Goal: Transaction & Acquisition: Purchase product/service

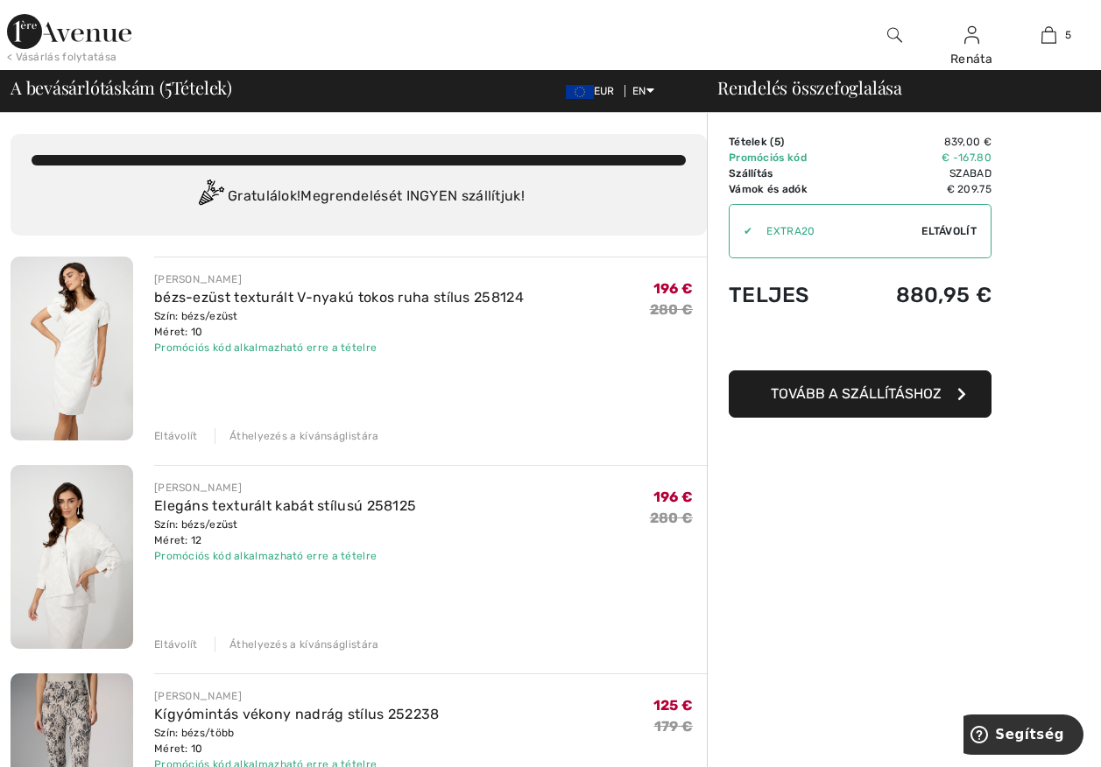
click at [74, 363] on img at bounding box center [72, 349] width 123 height 184
click at [103, 340] on img at bounding box center [72, 349] width 123 height 184
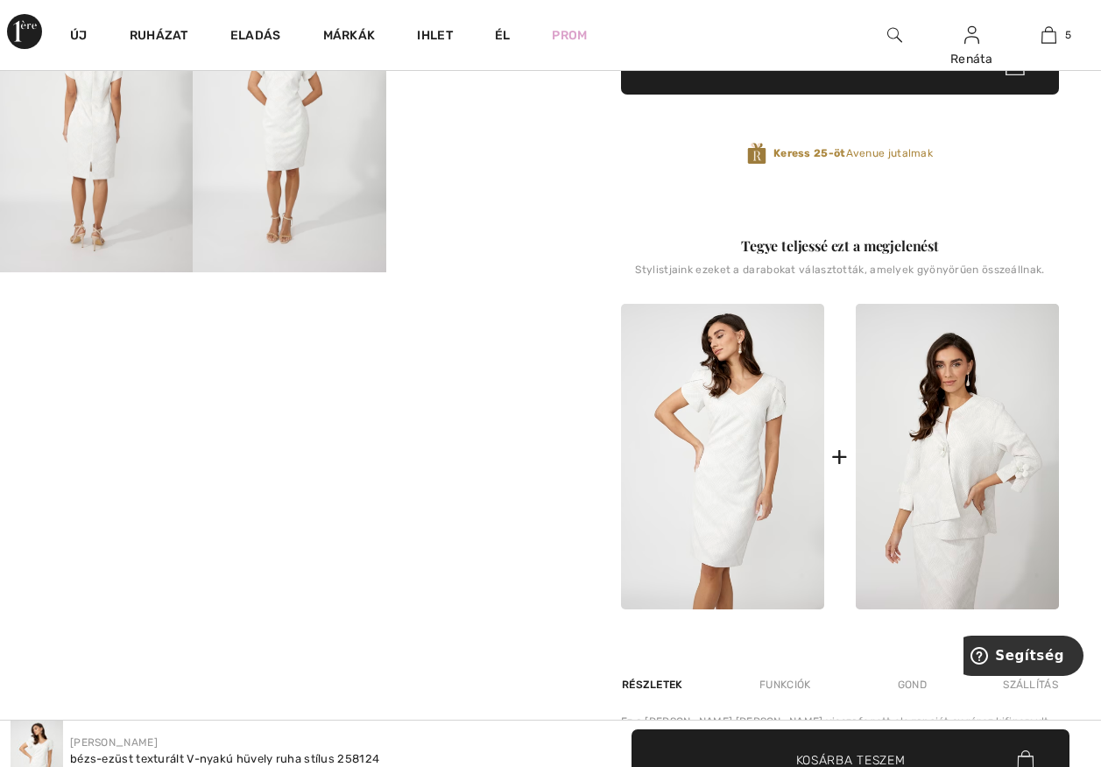
scroll to position [613, 0]
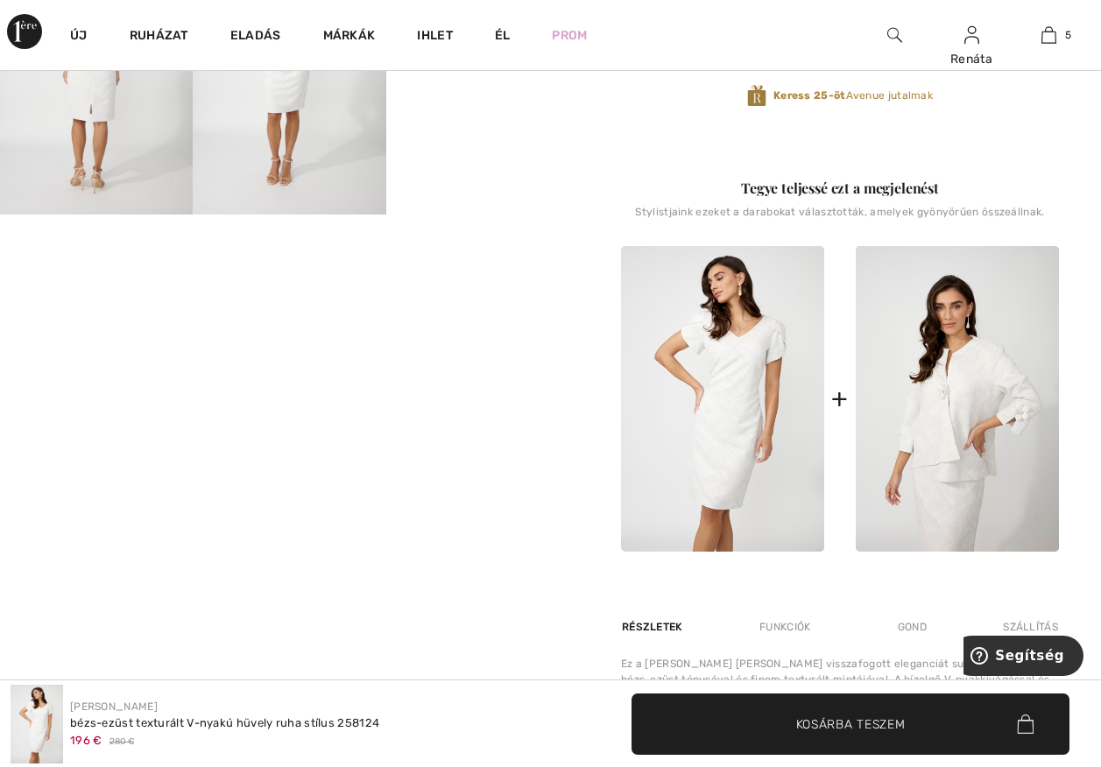
click at [295, 602] on div at bounding box center [289, 285] width 579 height 1588
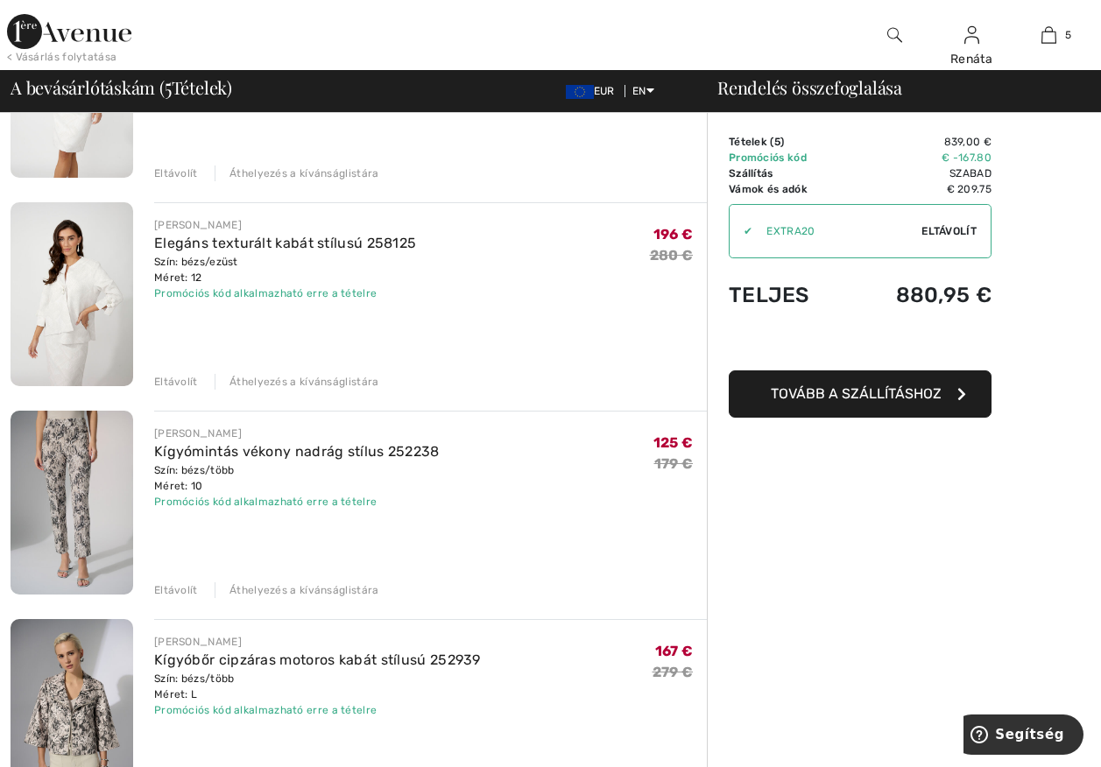
click at [67, 493] on img at bounding box center [72, 503] width 123 height 184
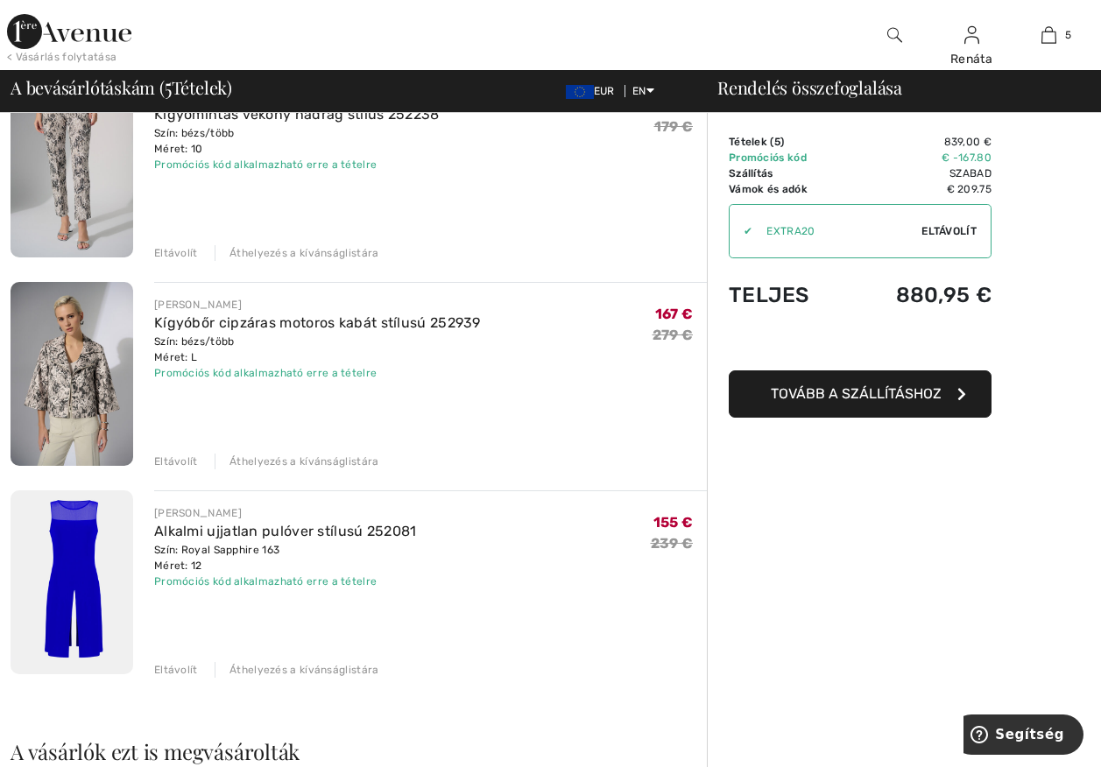
scroll to position [613, 0]
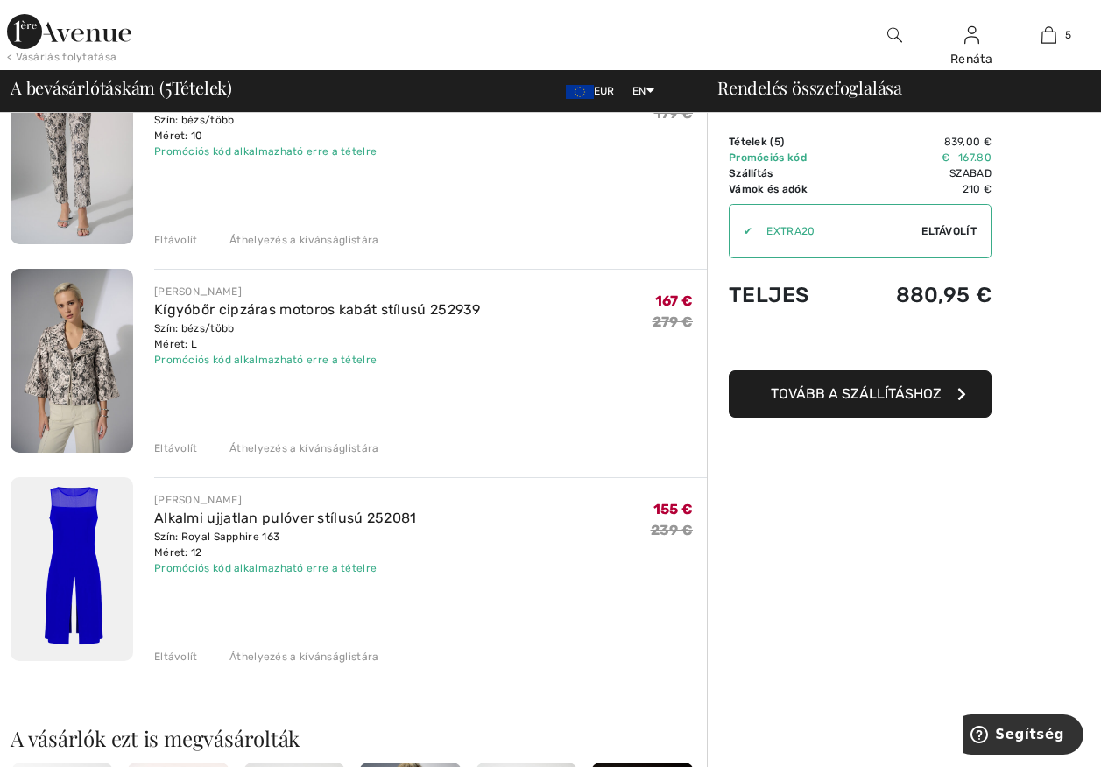
click at [87, 557] on img at bounding box center [72, 569] width 123 height 184
click at [79, 531] on img at bounding box center [72, 569] width 123 height 184
click at [74, 549] on img at bounding box center [72, 569] width 123 height 184
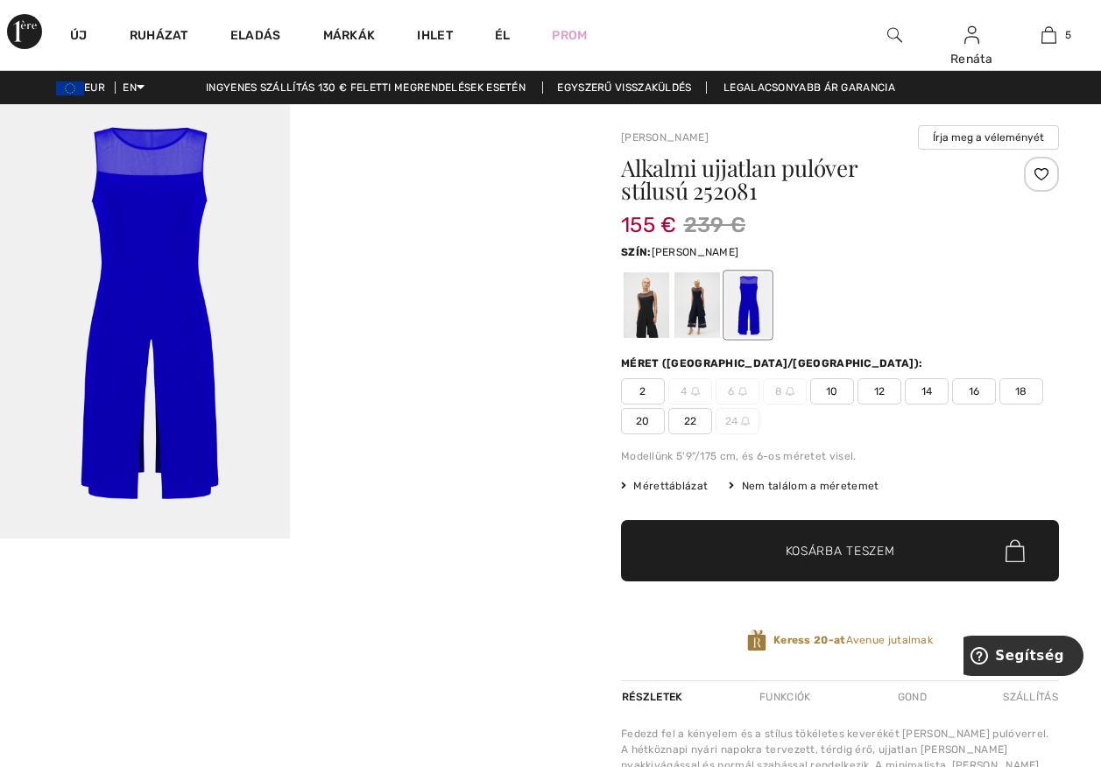
click at [640, 305] on div at bounding box center [647, 305] width 46 height 66
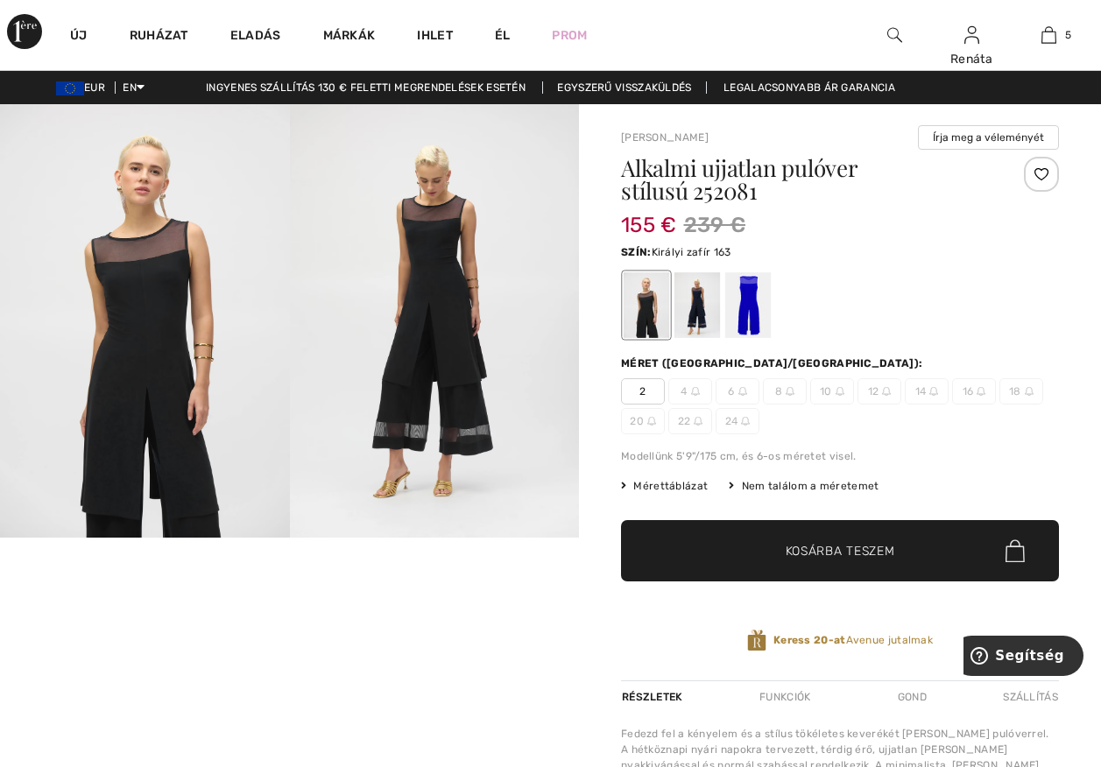
click at [697, 310] on div at bounding box center [698, 305] width 46 height 66
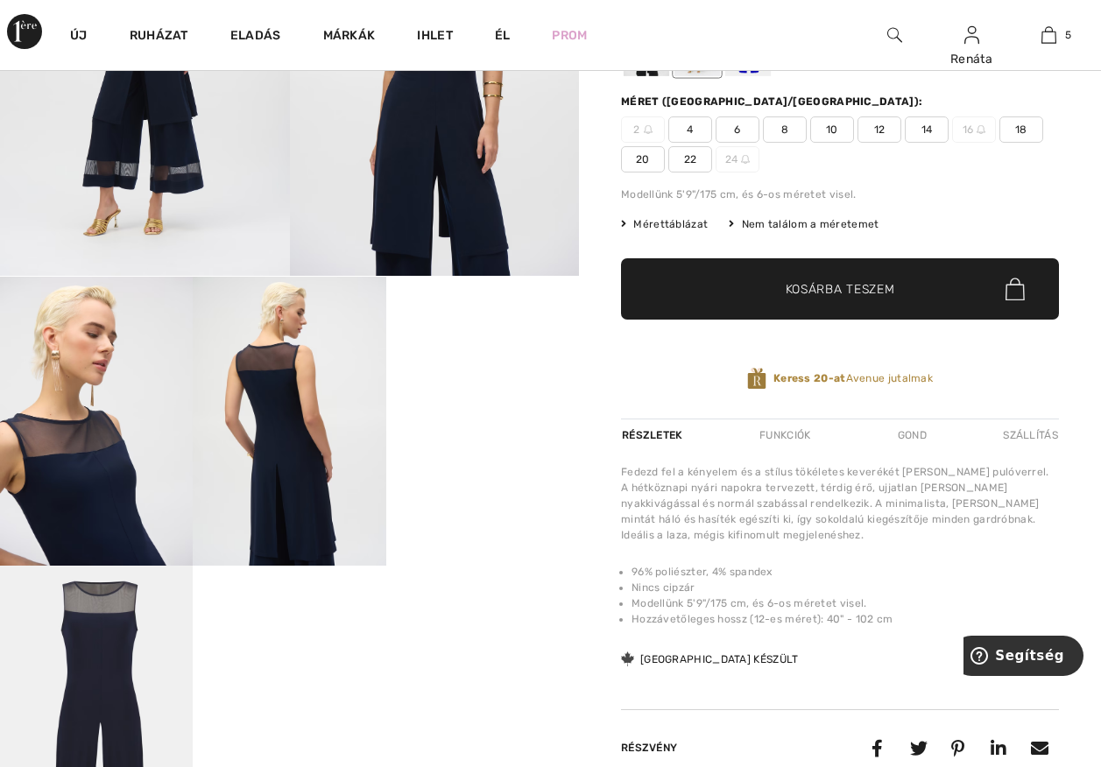
scroll to position [263, 0]
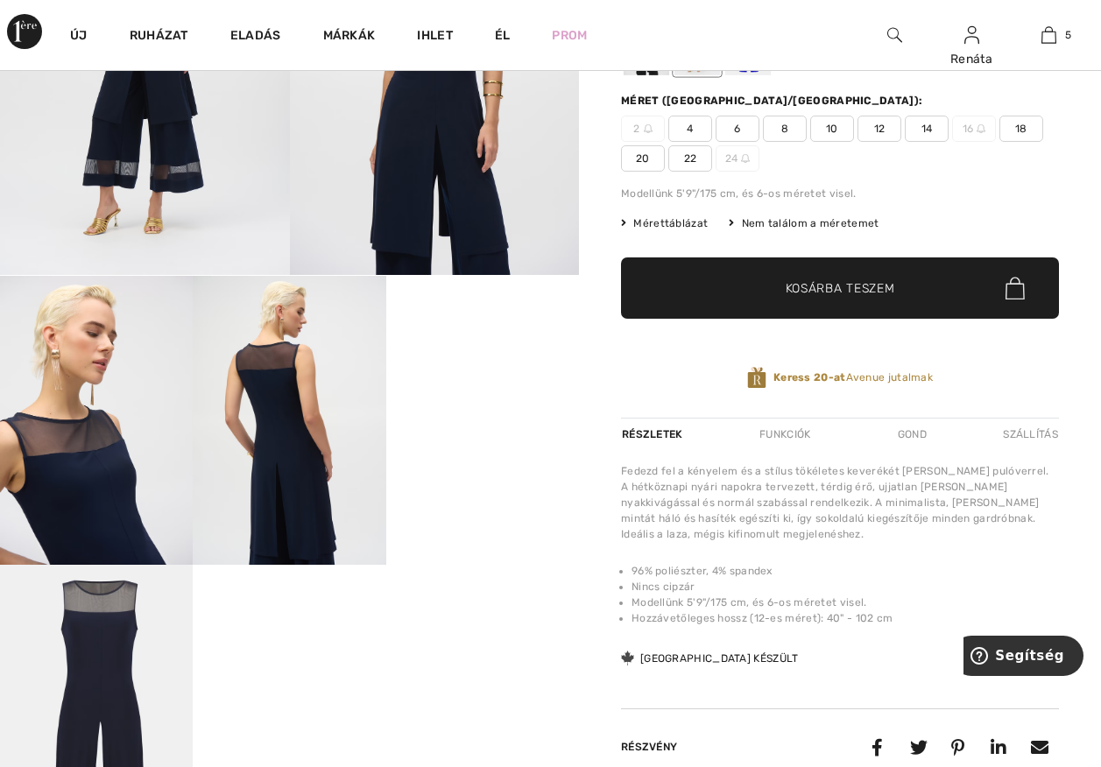
drag, startPoint x: 527, startPoint y: 492, endPoint x: 519, endPoint y: 513, distance: 22.5
drag, startPoint x: 519, startPoint y: 513, endPoint x: 878, endPoint y: 126, distance: 527.6
click at [878, 126] on span "12" at bounding box center [880, 129] width 44 height 26
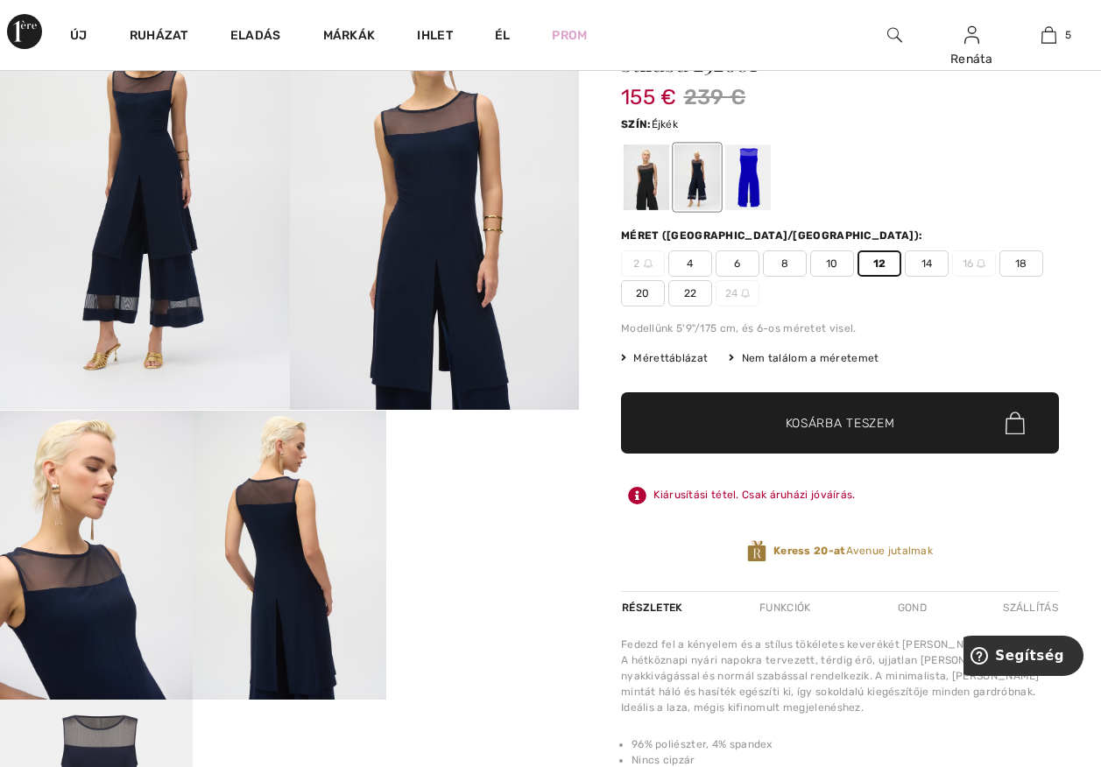
scroll to position [0, 0]
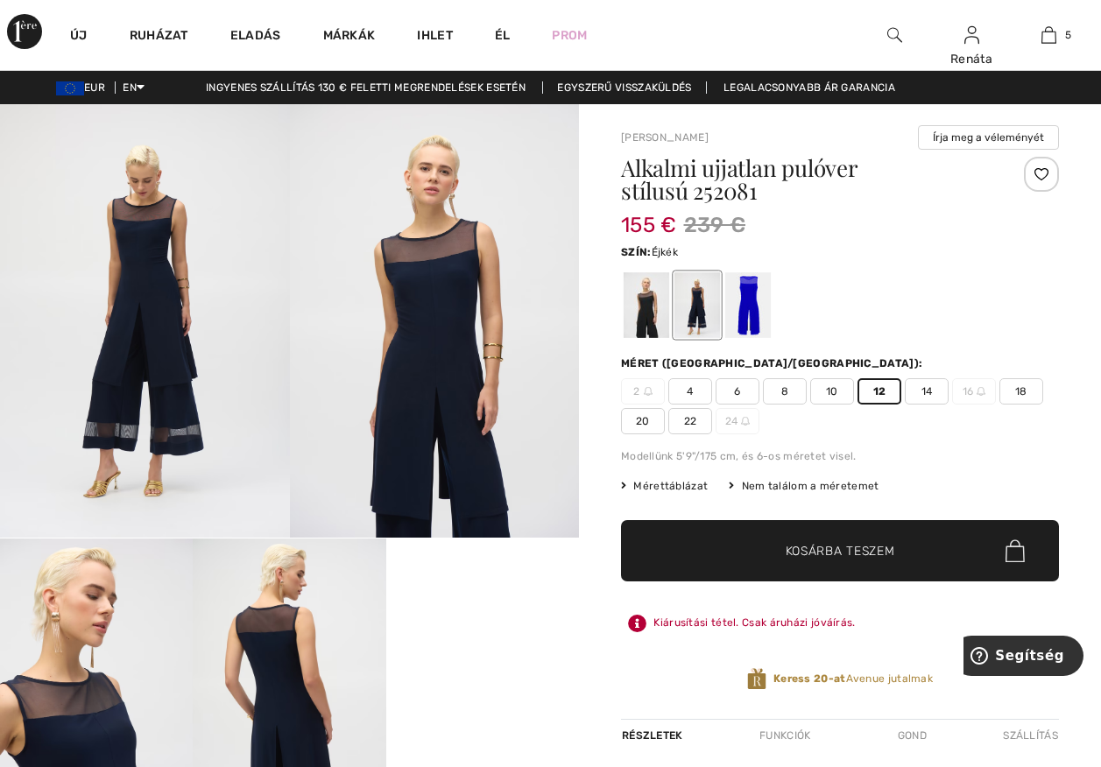
drag, startPoint x: 463, startPoint y: 639, endPoint x: 492, endPoint y: 725, distance: 91.4
drag, startPoint x: 492, startPoint y: 725, endPoint x: 163, endPoint y: 27, distance: 771.7
click at [163, 27] on div "Ruházat" at bounding box center [159, 35] width 101 height 70
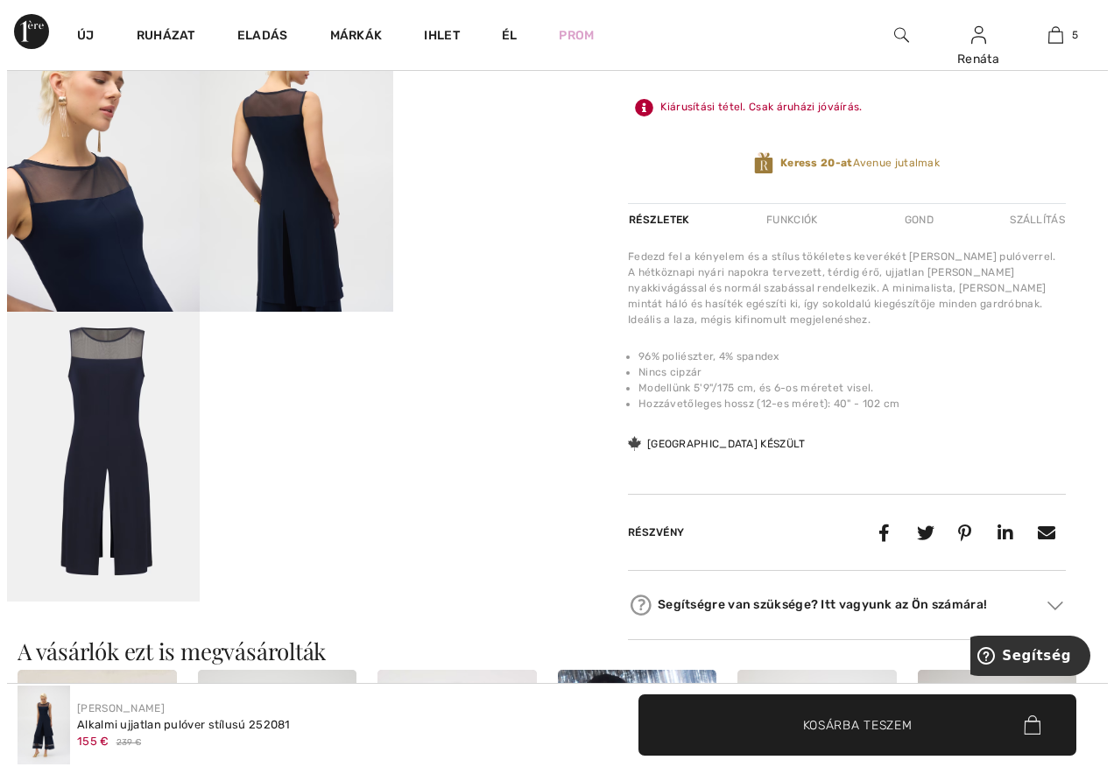
scroll to position [350, 0]
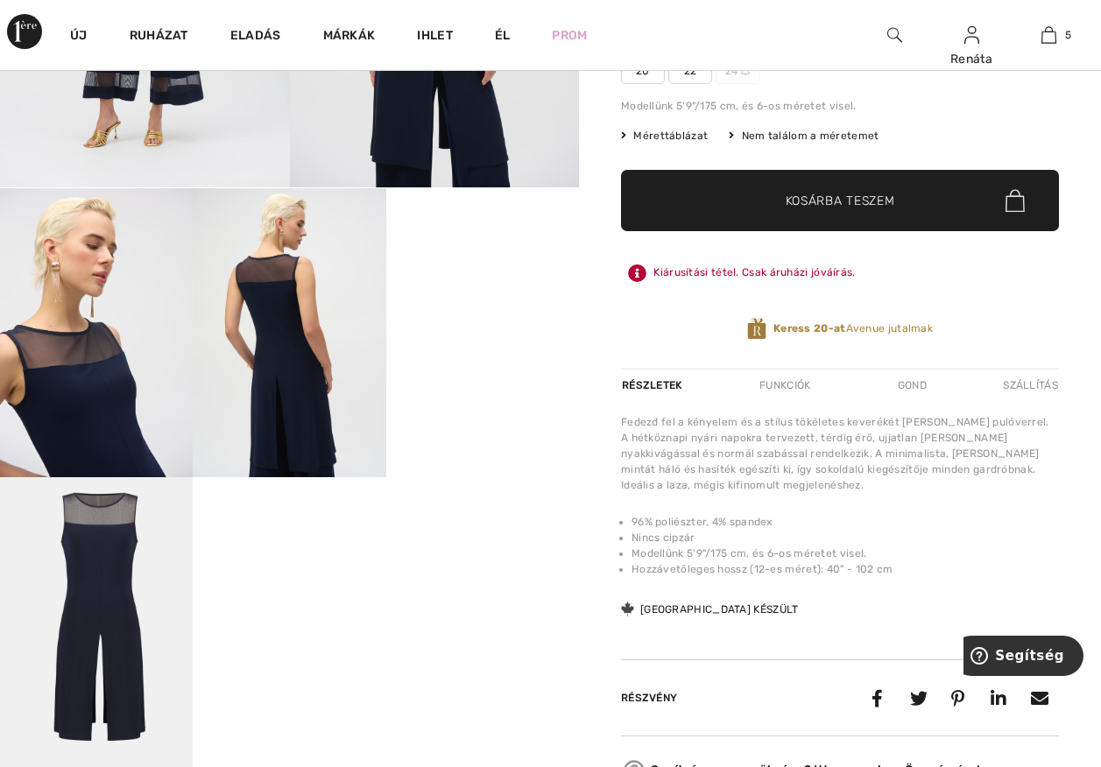
click at [102, 599] on img at bounding box center [96, 621] width 193 height 289
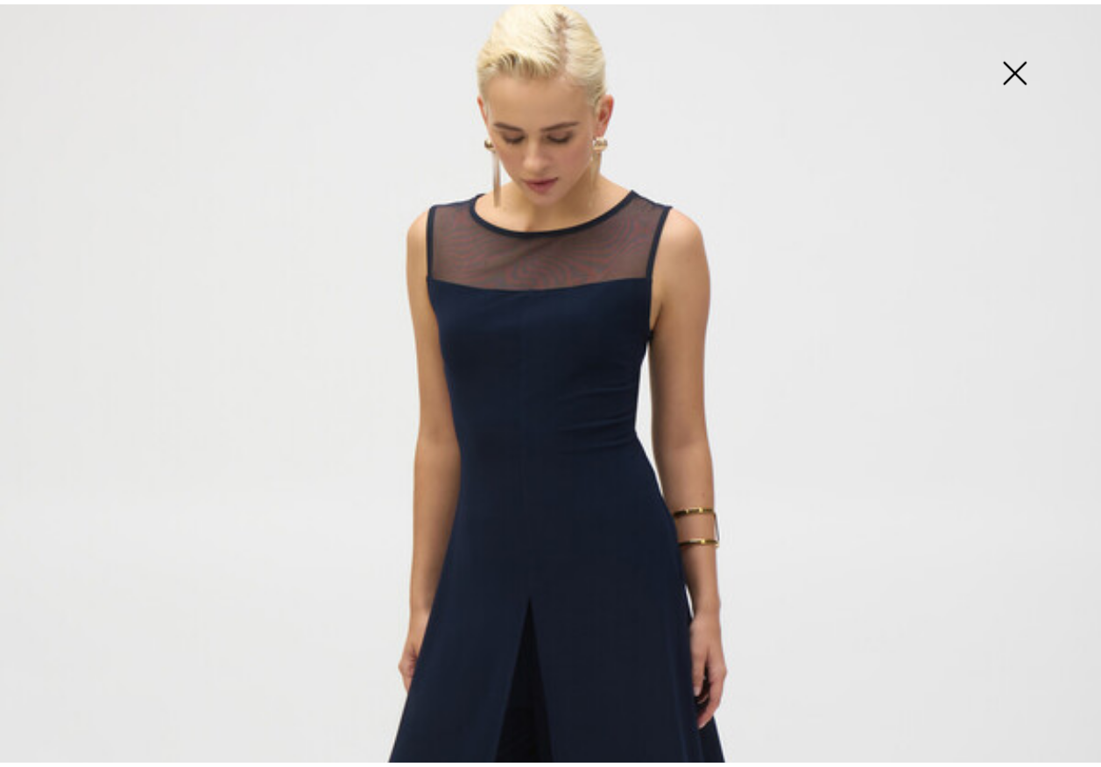
scroll to position [88, 0]
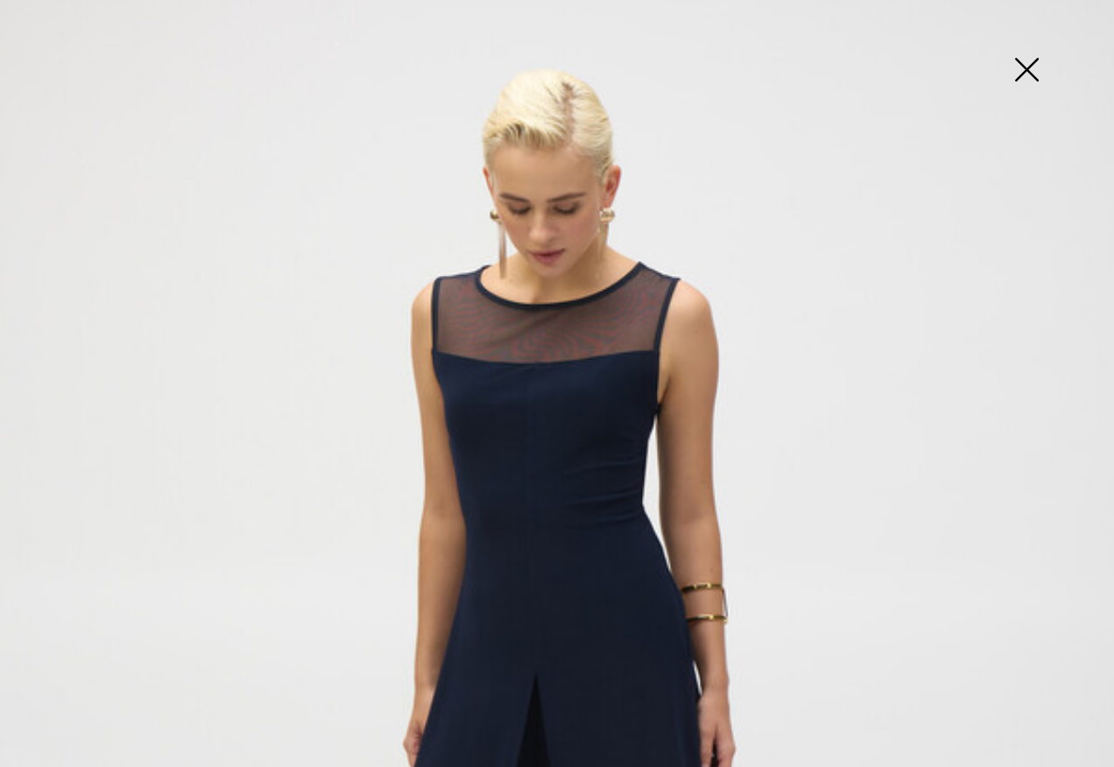
click at [1031, 66] on img at bounding box center [1027, 71] width 88 height 90
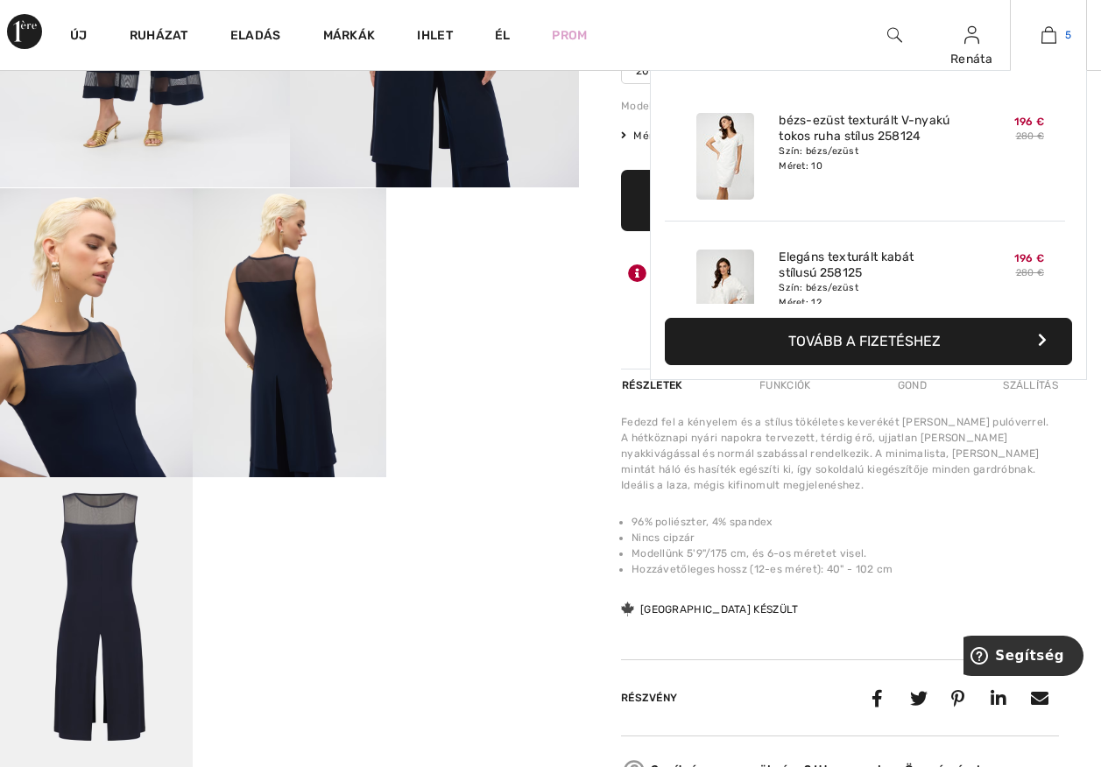
click at [1046, 29] on img at bounding box center [1049, 35] width 15 height 21
click at [1050, 36] on img at bounding box center [1049, 35] width 15 height 21
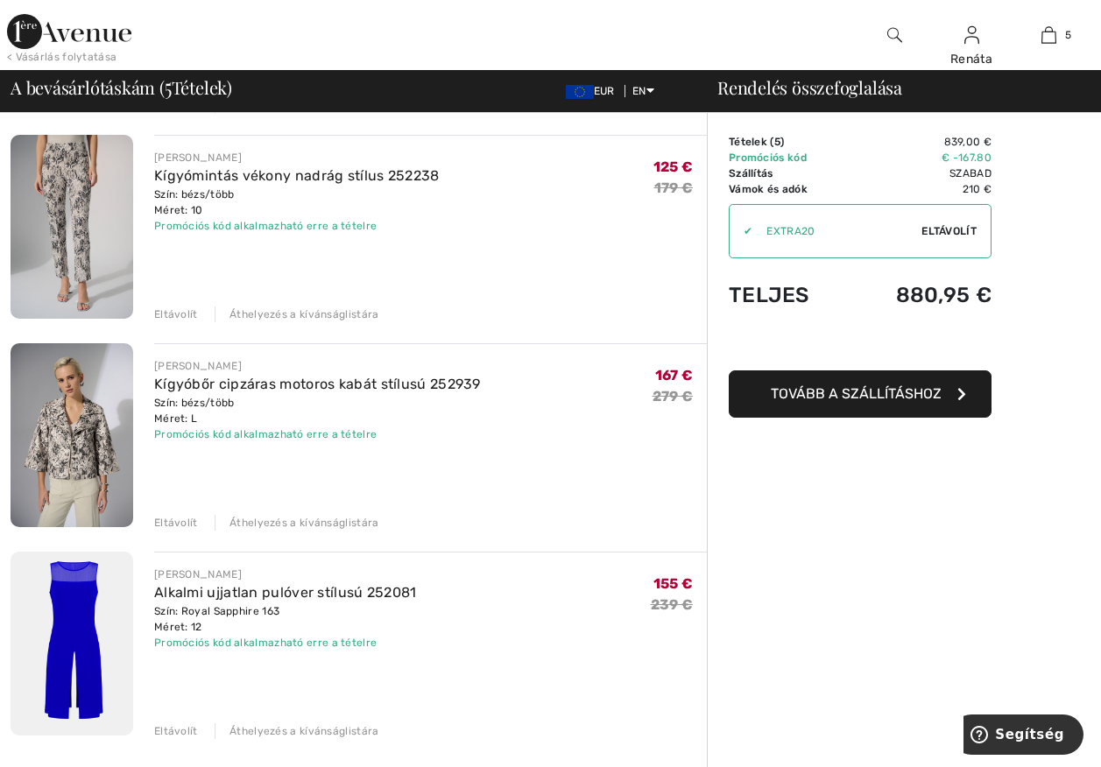
scroll to position [701, 0]
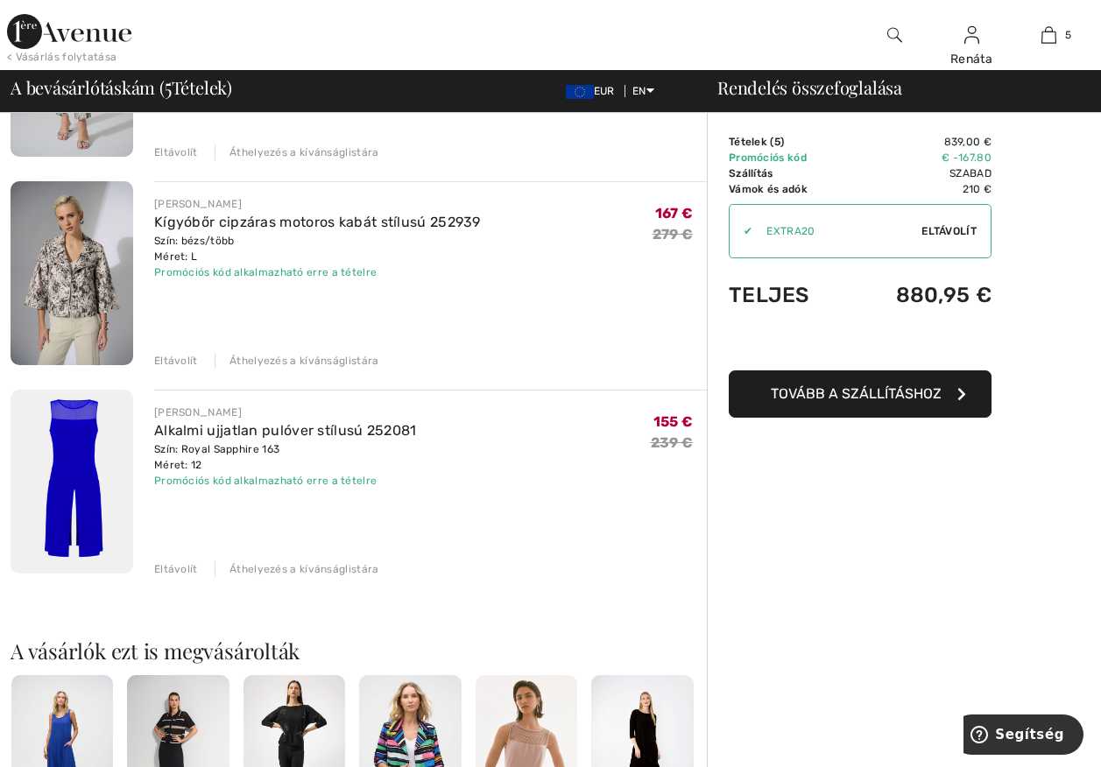
click at [171, 568] on div "Eltávolít" at bounding box center [176, 570] width 44 height 16
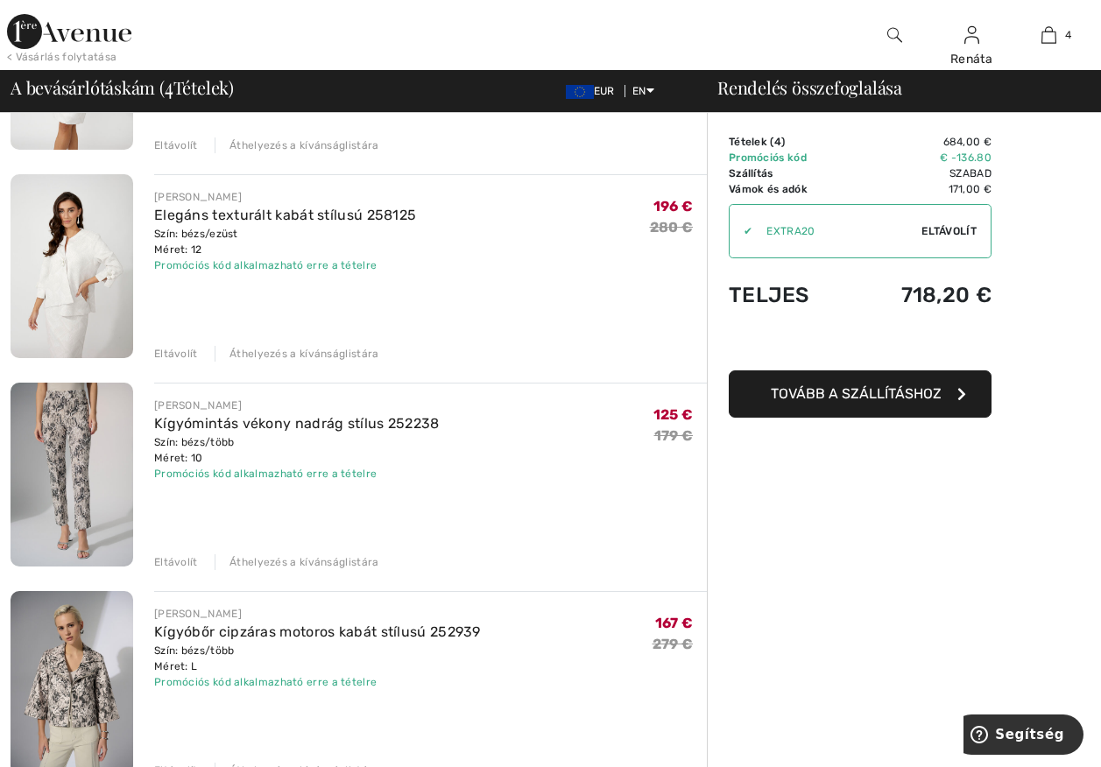
scroll to position [0, 0]
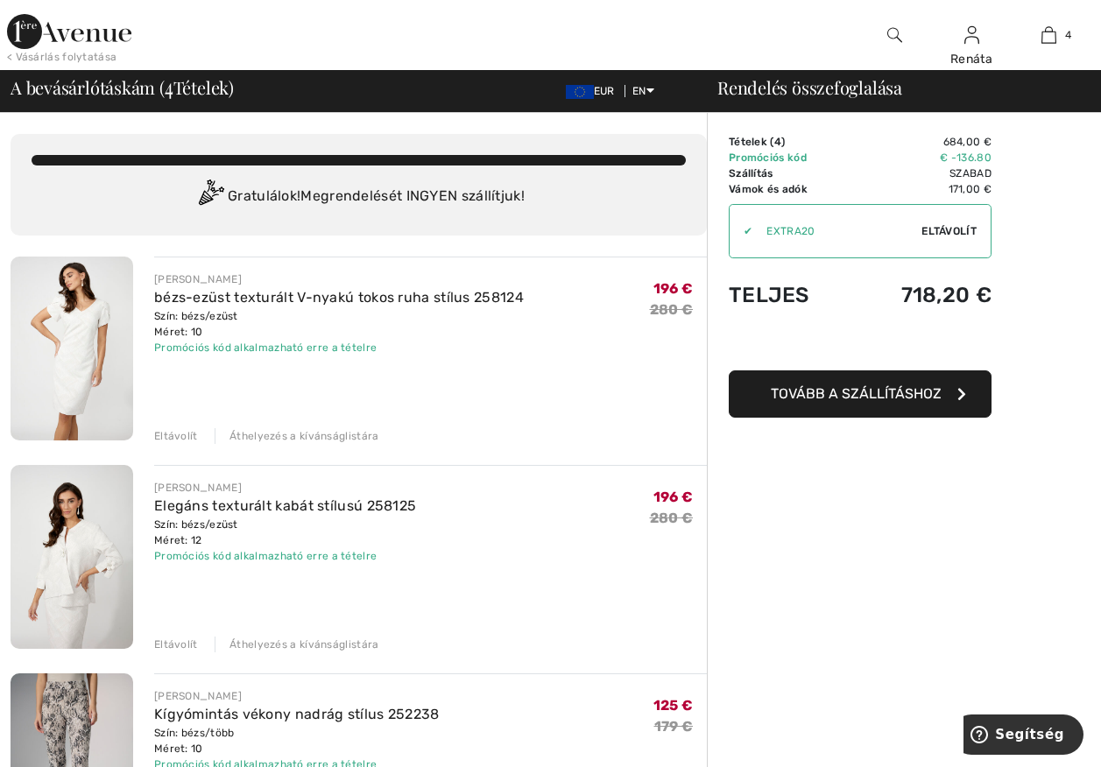
drag, startPoint x: 440, startPoint y: 226, endPoint x: 791, endPoint y: 587, distance: 503.7
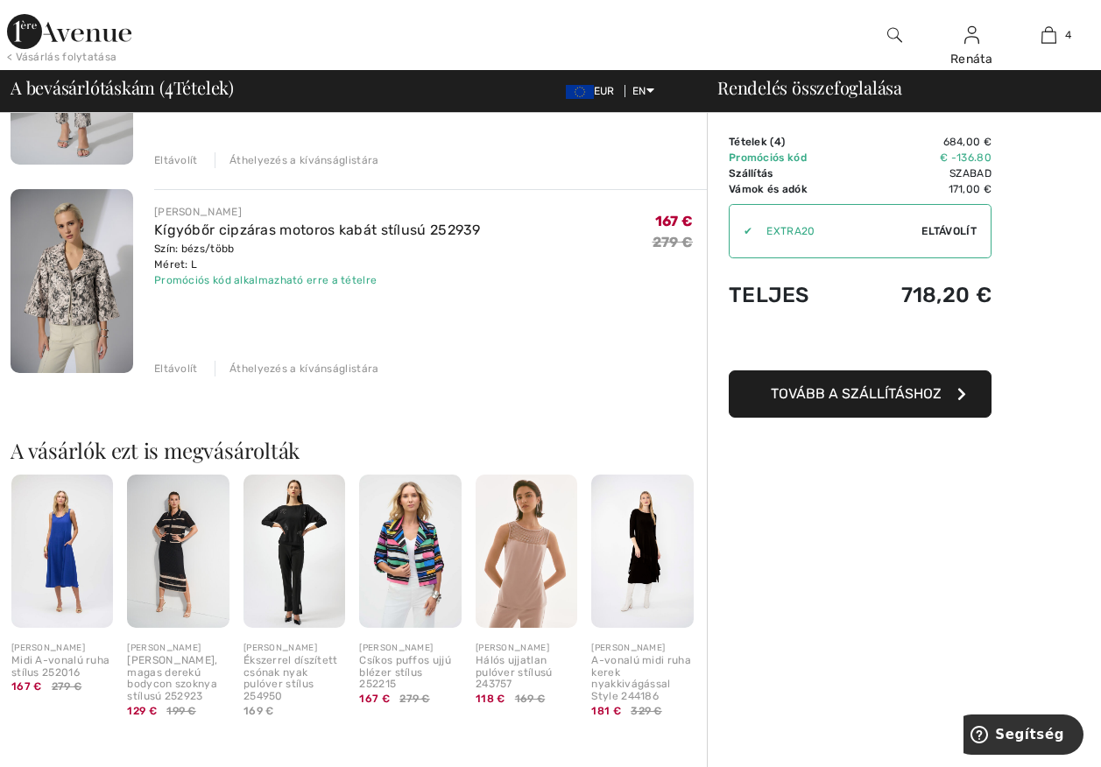
scroll to position [673, 0]
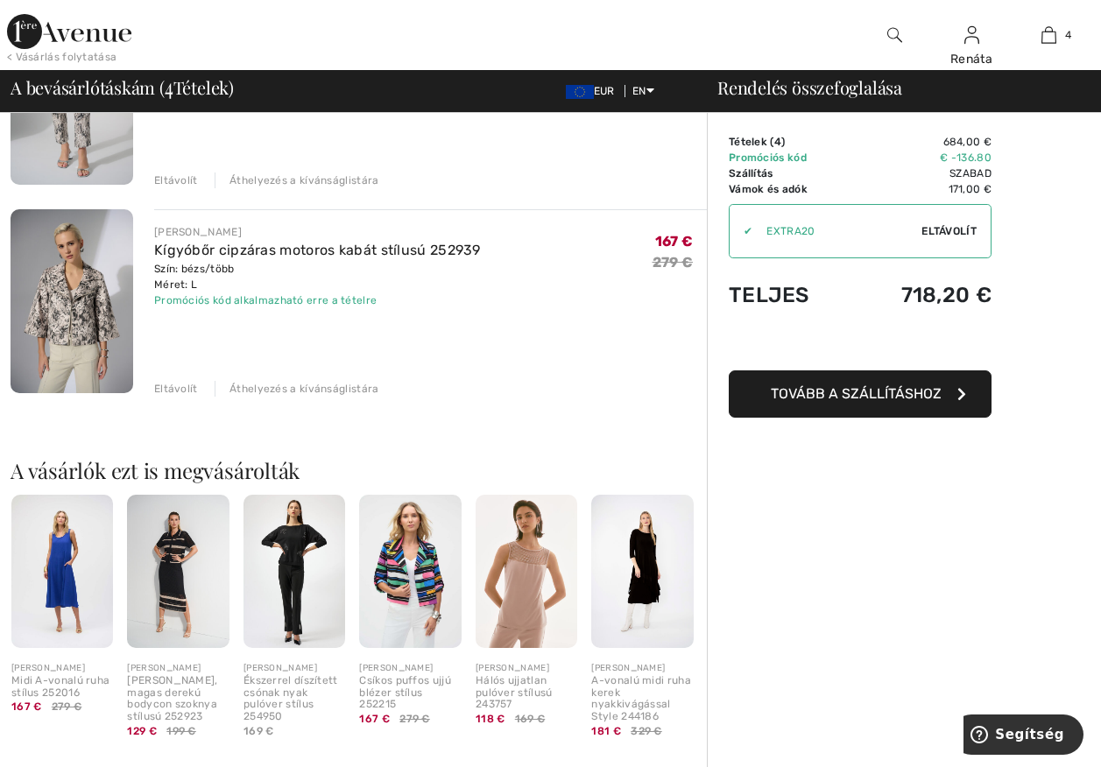
click at [77, 54] on div "< Vásárlás folytatása" at bounding box center [62, 57] width 110 height 16
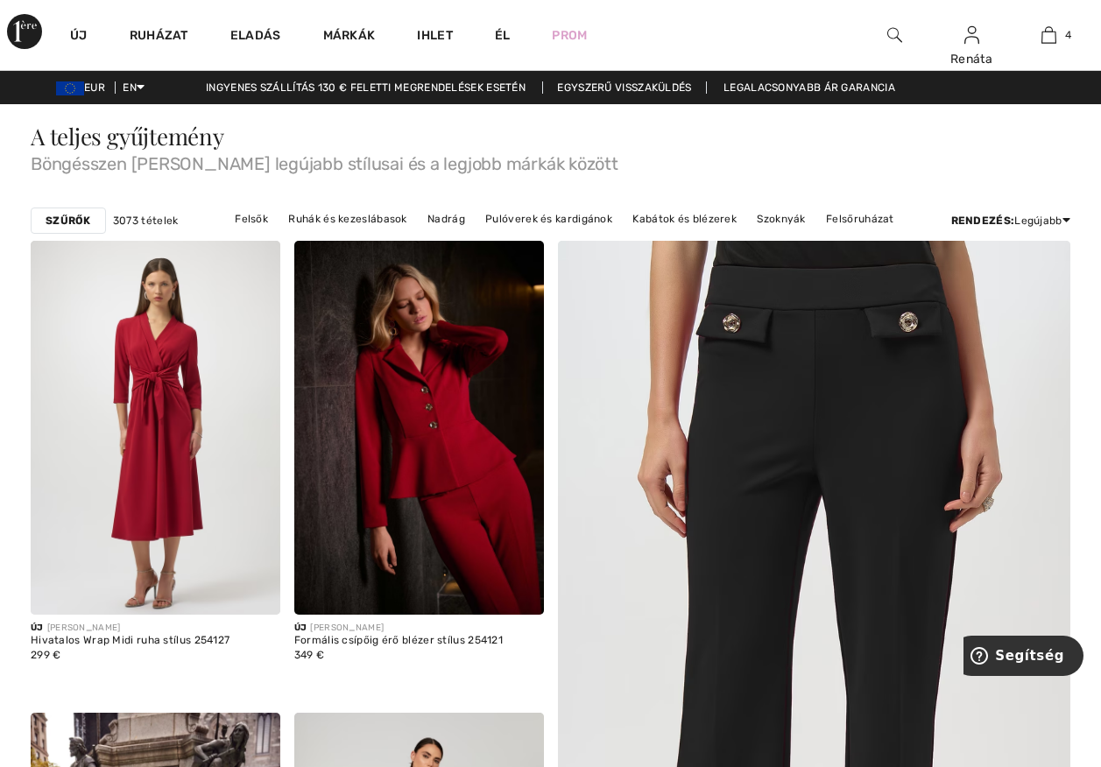
drag, startPoint x: 391, startPoint y: 170, endPoint x: 358, endPoint y: 159, distance: 34.4
drag, startPoint x: 358, startPoint y: 159, endPoint x: 355, endPoint y: 30, distance: 128.8
click at [355, 30] on link "Márkák" at bounding box center [349, 37] width 53 height 18
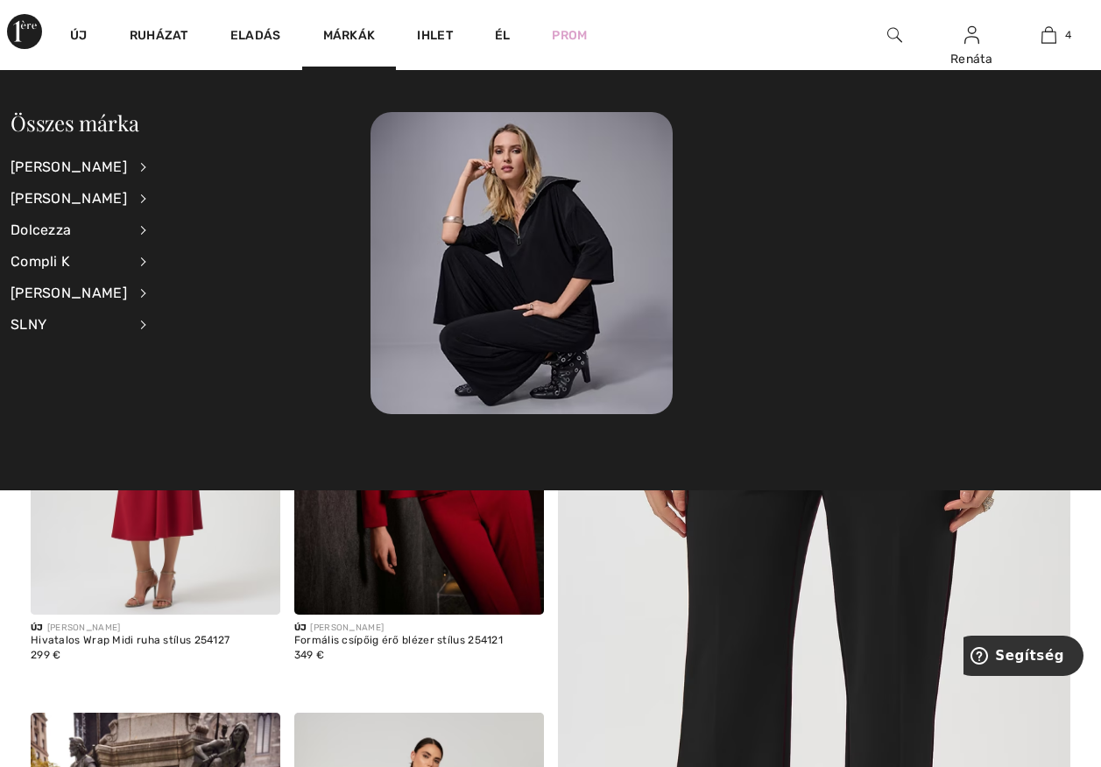
click at [114, 161] on li "Joseph Ribkoff View All Accessories Dresses & Jumpsuits Jackets & Blazers Outer…" at bounding box center [90, 168] width 159 height 32
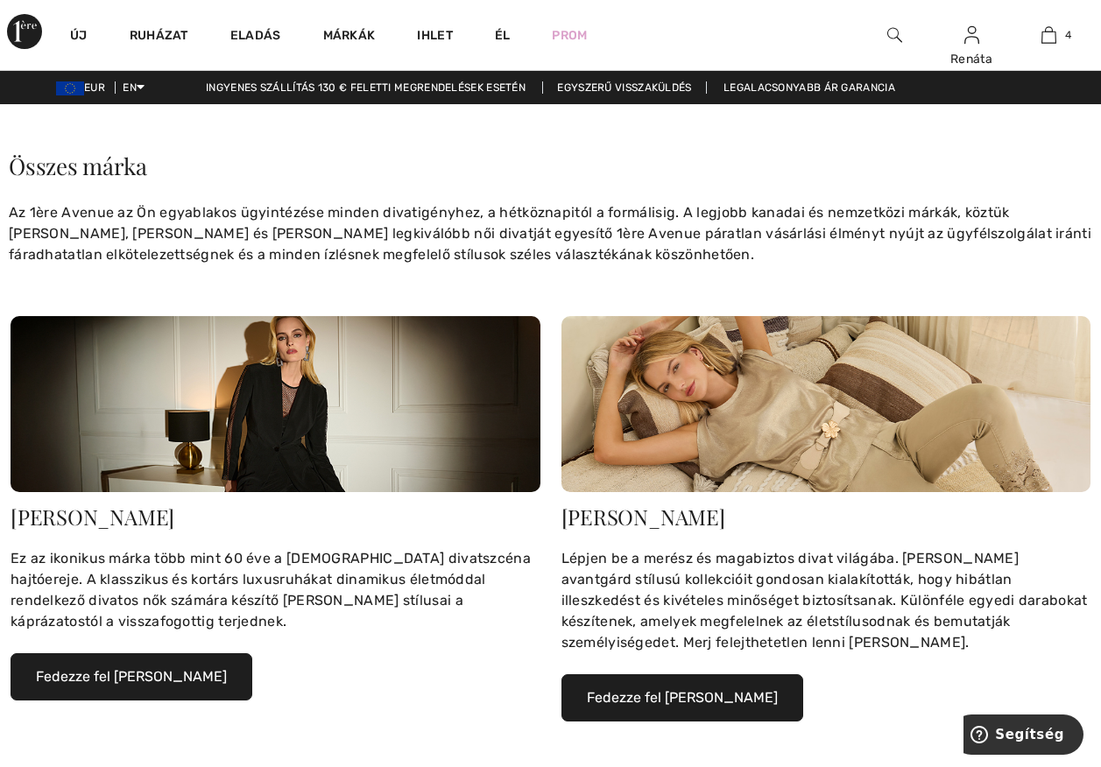
click at [126, 677] on button "Fedezze fel [PERSON_NAME]" at bounding box center [132, 677] width 242 height 47
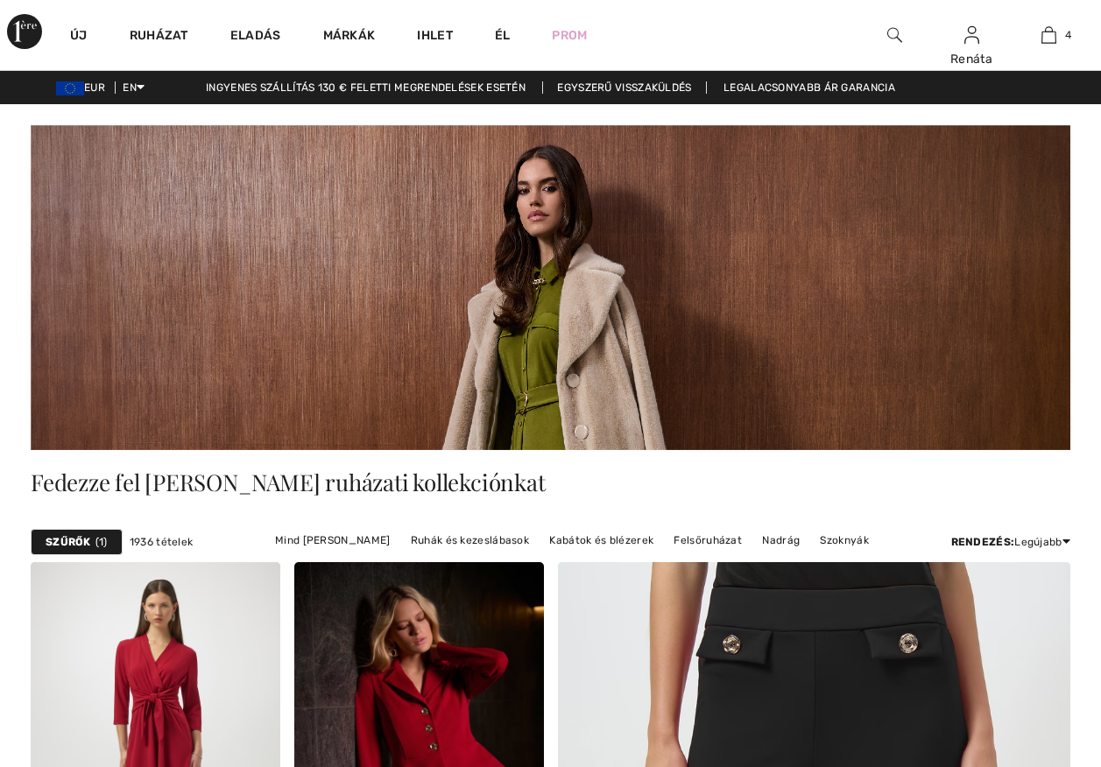
checkbox input "true"
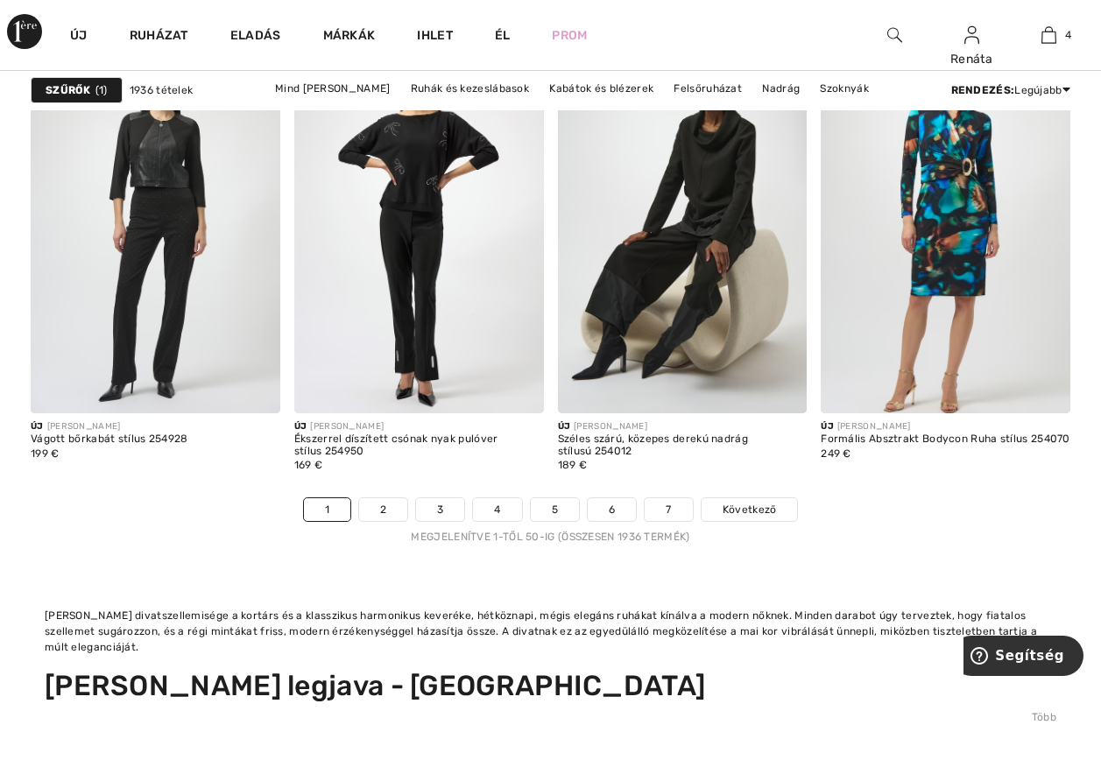
scroll to position [7076, 0]
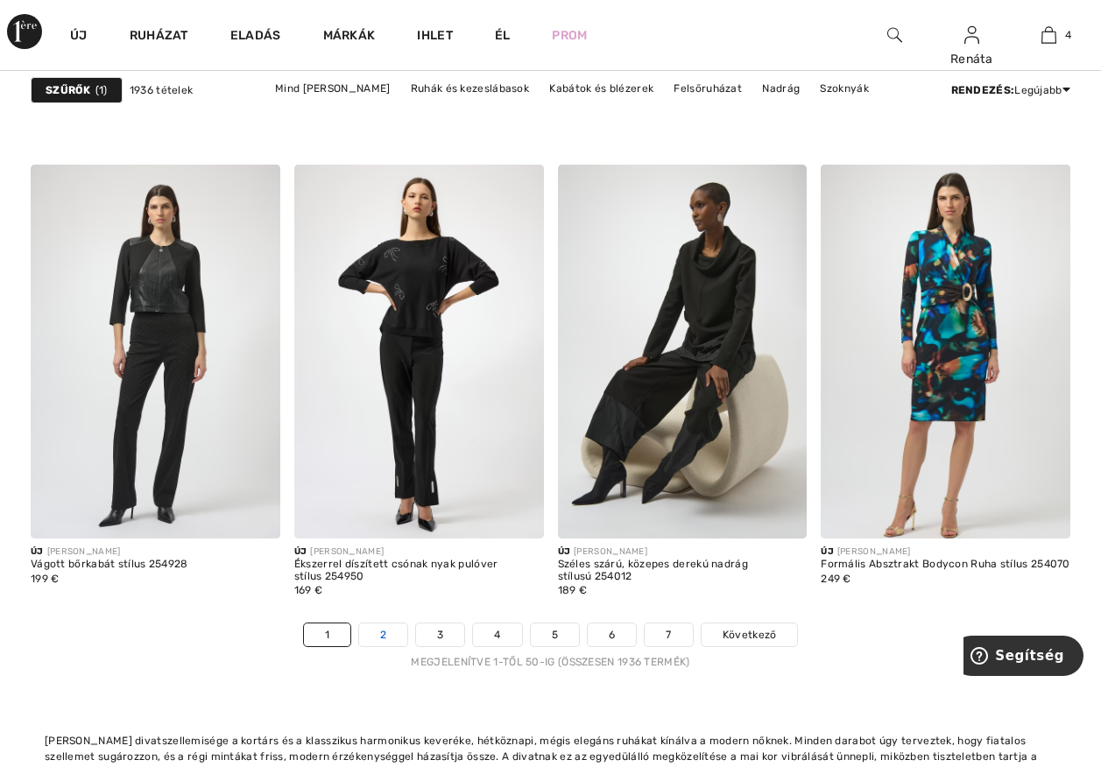
click at [373, 634] on link "2" at bounding box center [383, 635] width 48 height 23
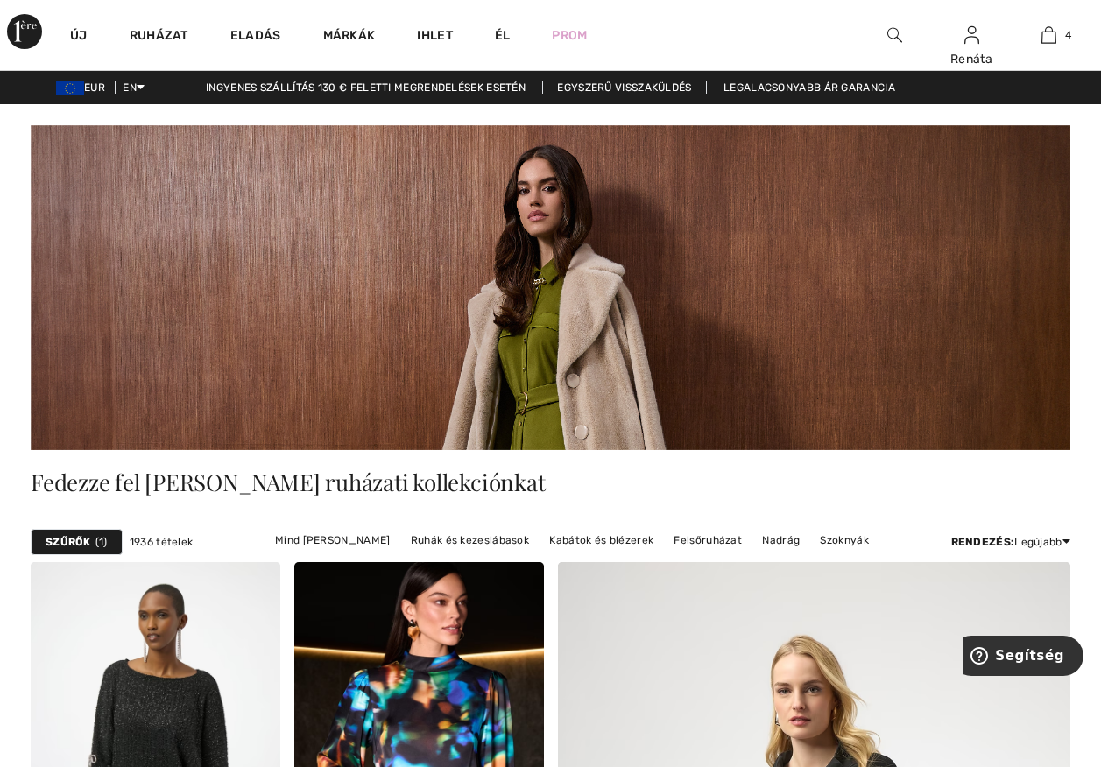
click at [79, 541] on strong "Szűrők" at bounding box center [69, 542] width 46 height 16
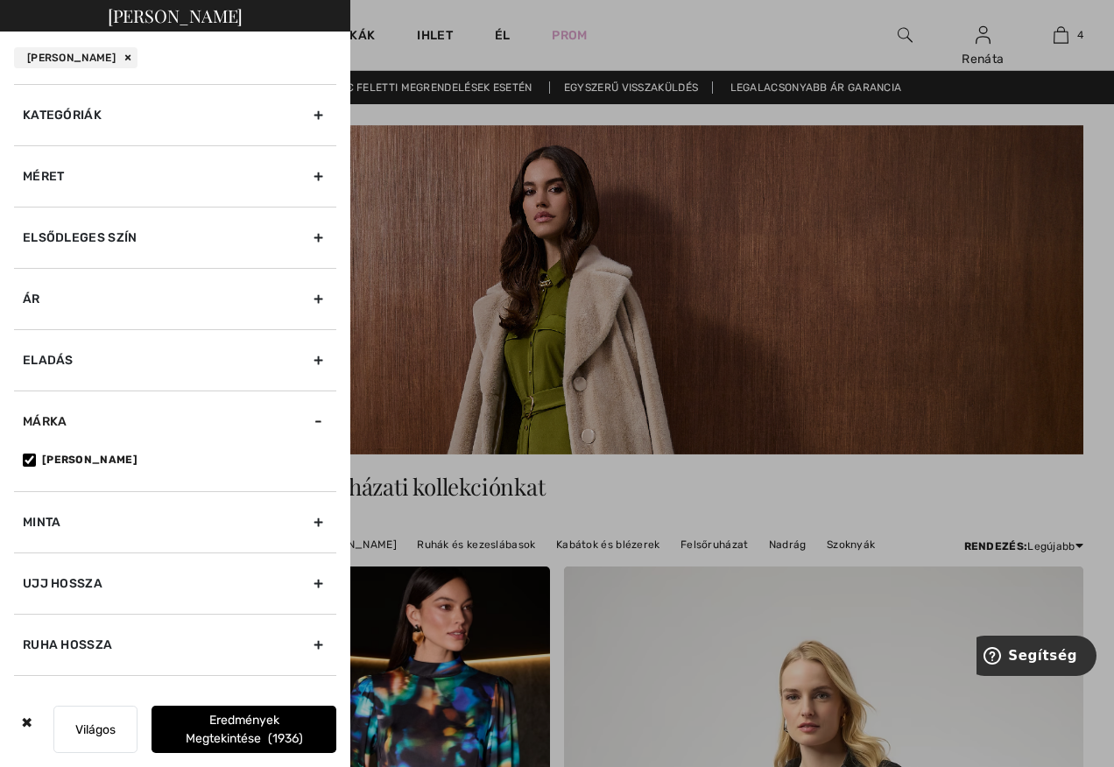
click at [177, 186] on div "Méret" at bounding box center [175, 175] width 322 height 61
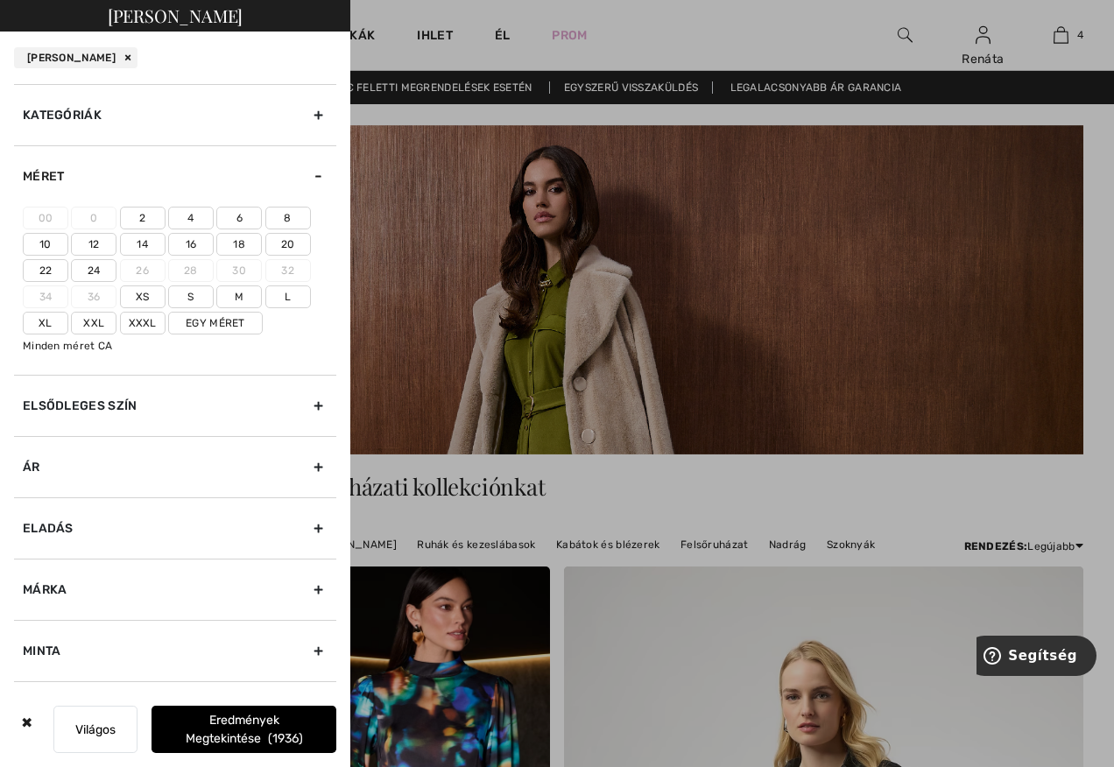
click at [103, 239] on label "12" at bounding box center [94, 244] width 46 height 23
click at [0, 0] on input"] "12" at bounding box center [0, 0] width 0 height 0
click at [673, 49] on div at bounding box center [557, 383] width 1114 height 767
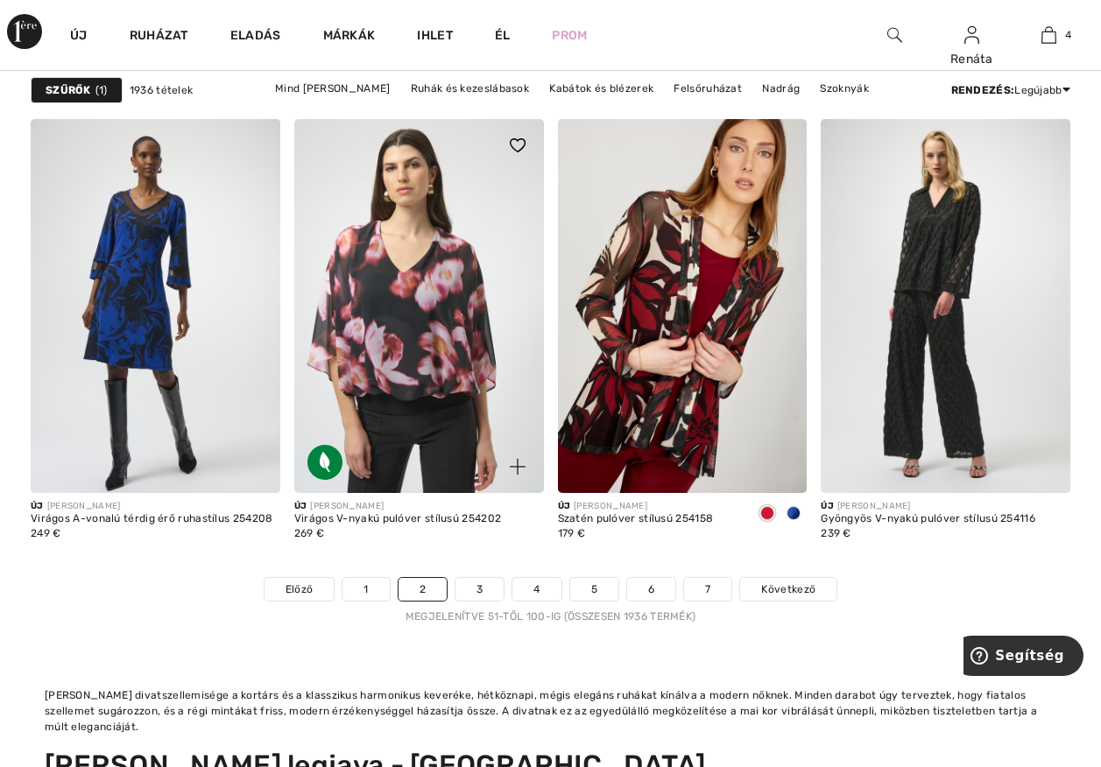
scroll to position [7184, 0]
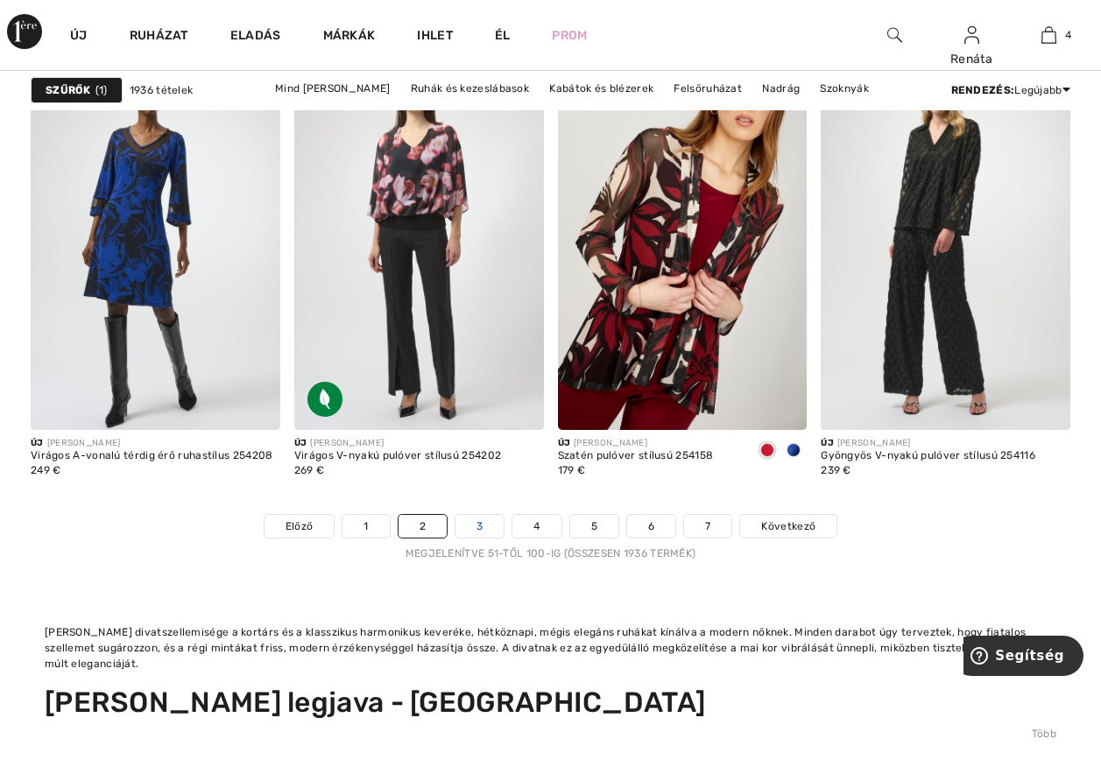
click at [477, 528] on link "3" at bounding box center [480, 526] width 48 height 23
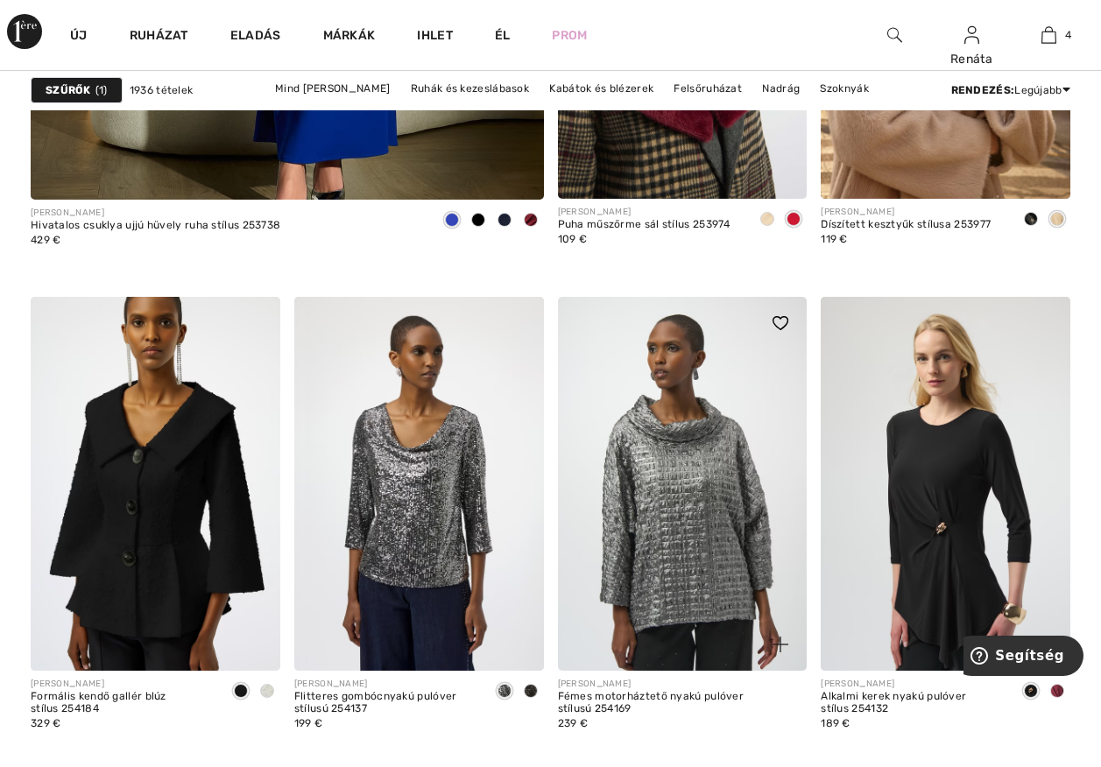
scroll to position [4906, 0]
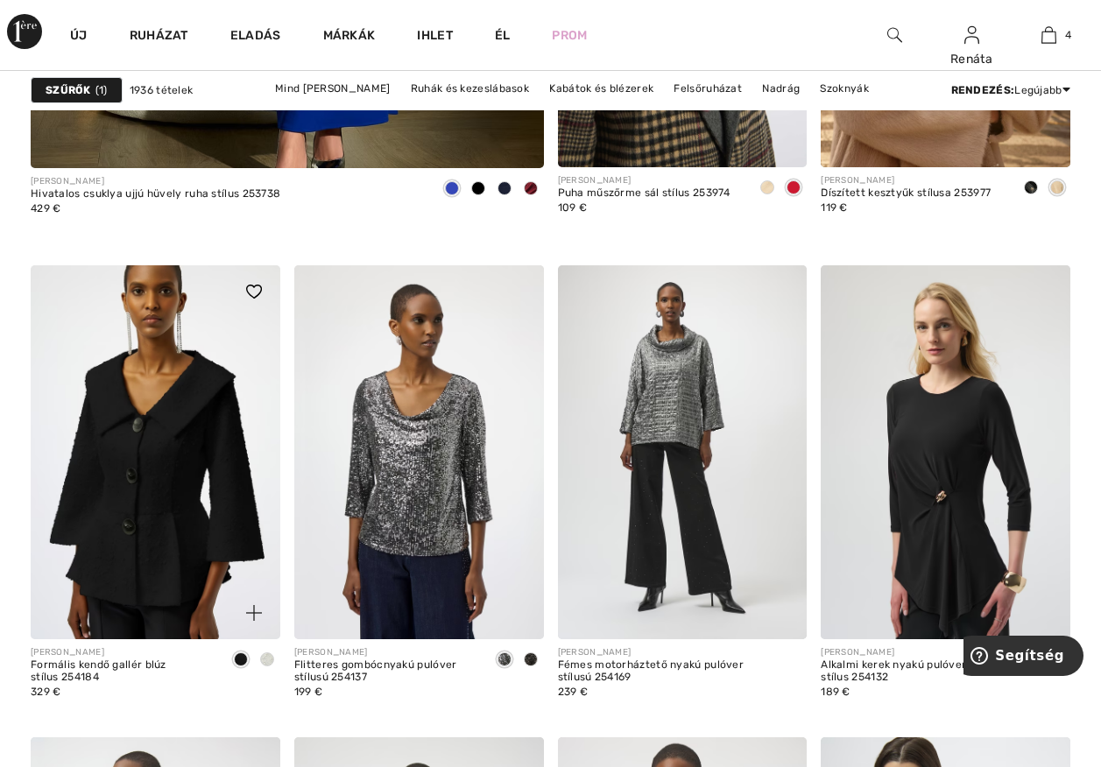
click at [266, 660] on span at bounding box center [267, 660] width 14 height 14
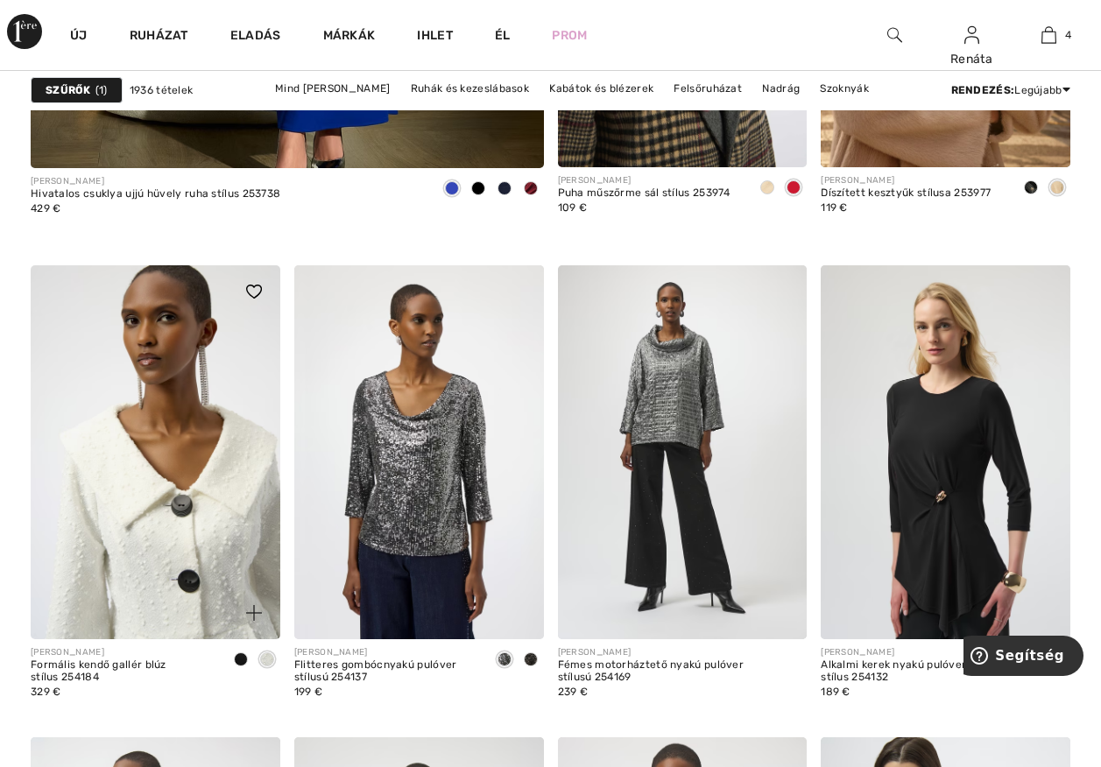
click at [167, 535] on img at bounding box center [156, 452] width 250 height 374
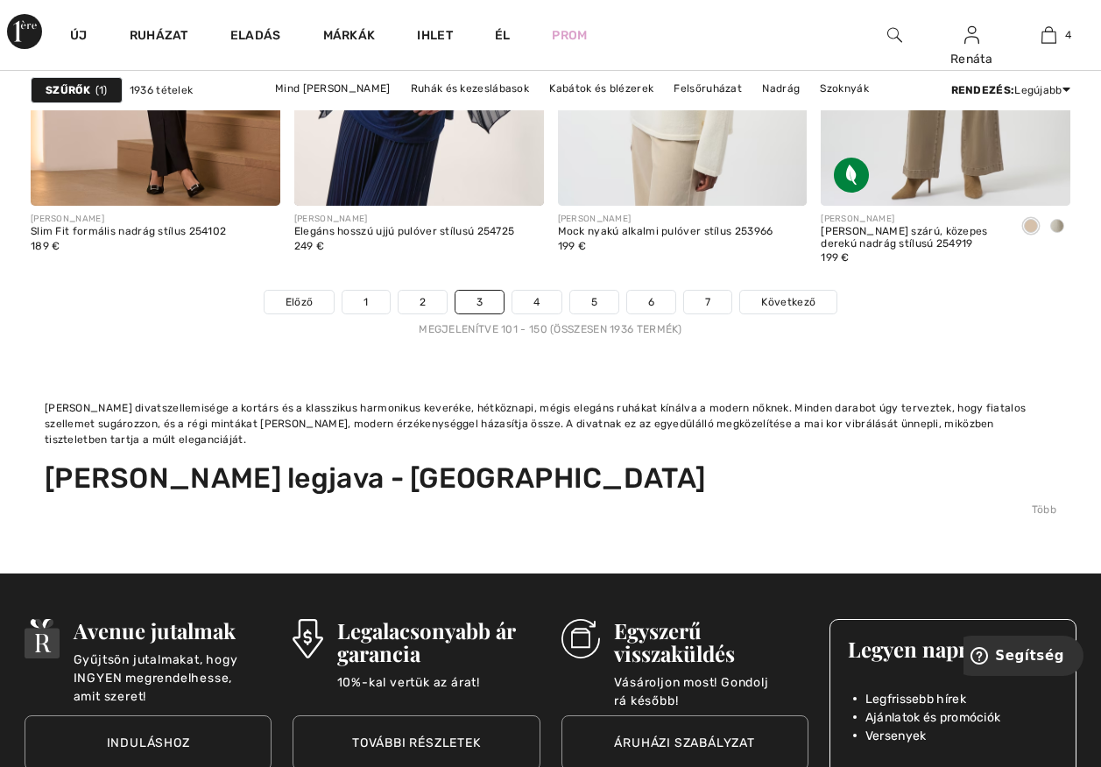
scroll to position [7447, 0]
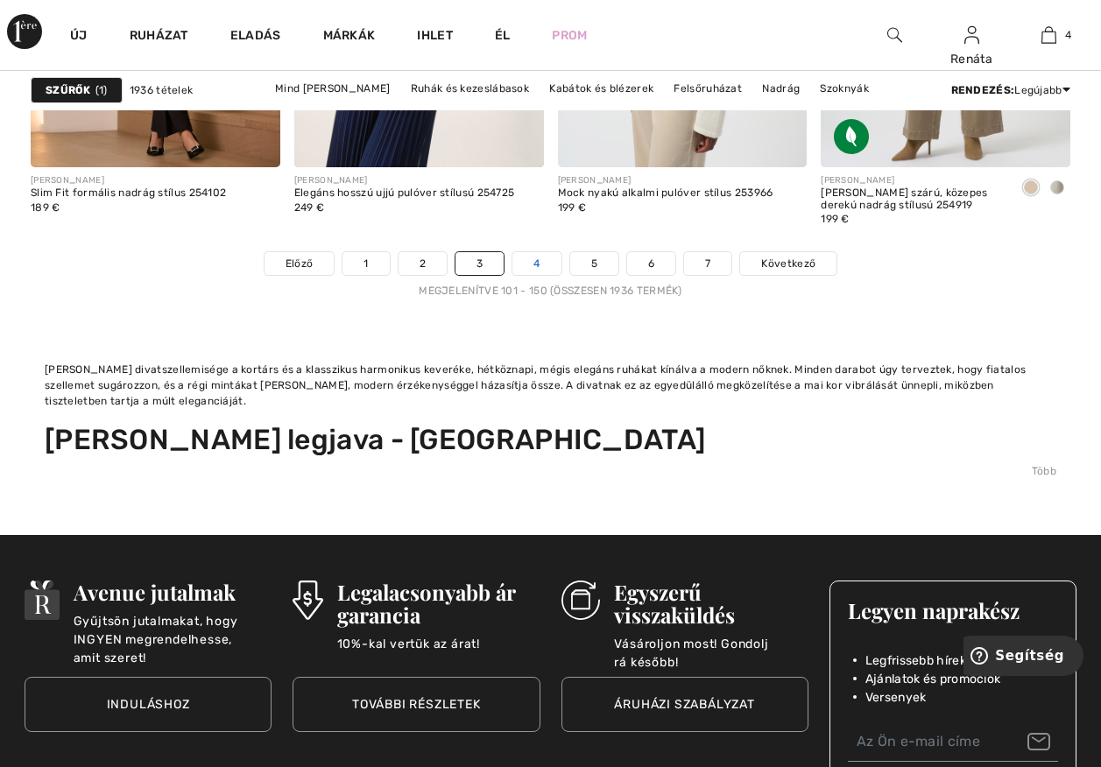
click at [536, 260] on link "4" at bounding box center [537, 263] width 48 height 23
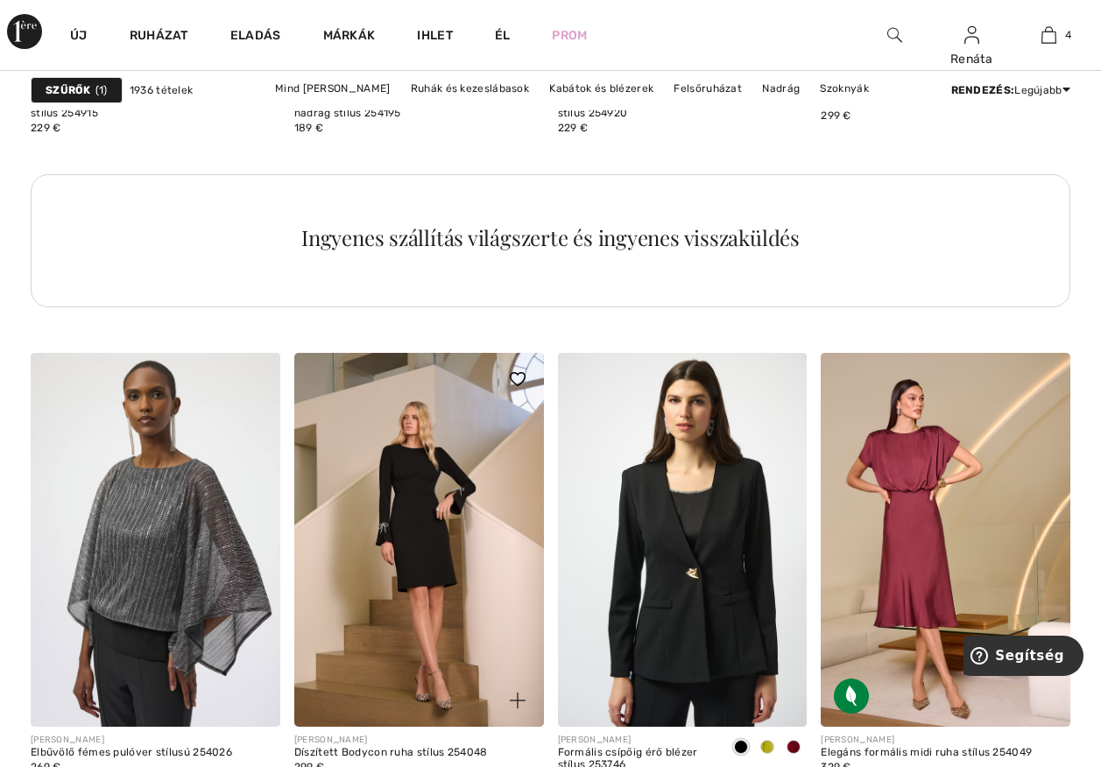
scroll to position [2453, 0]
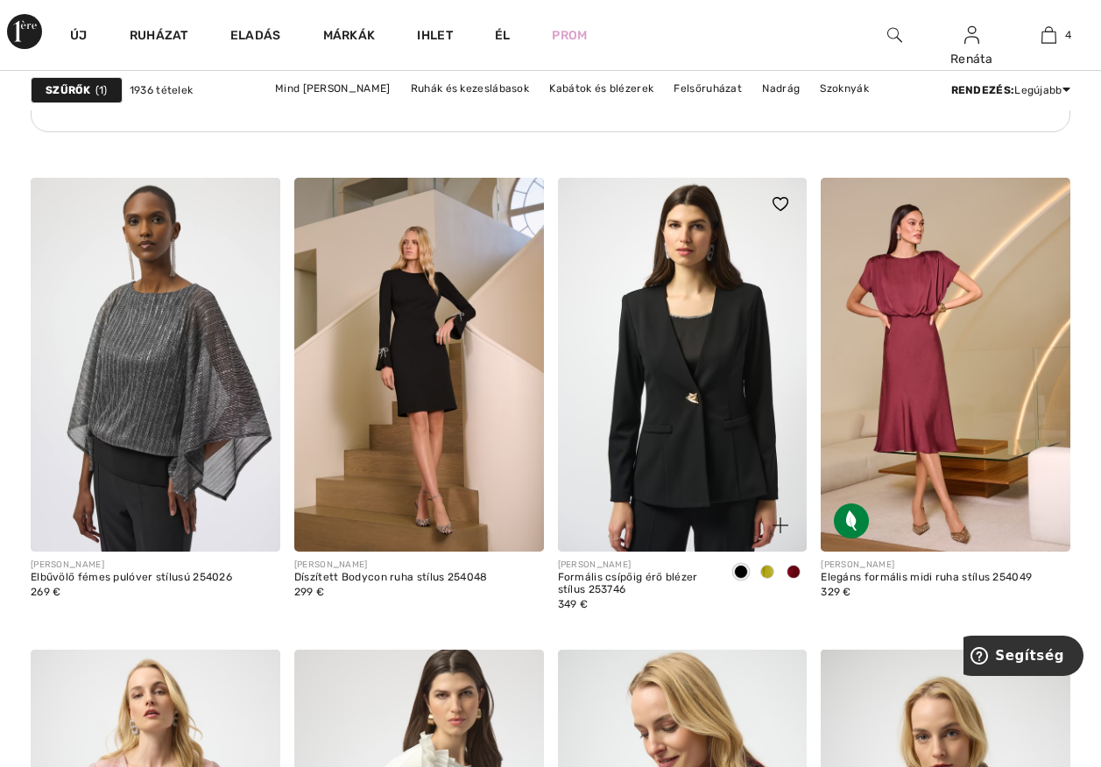
click at [766, 572] on span at bounding box center [767, 572] width 14 height 14
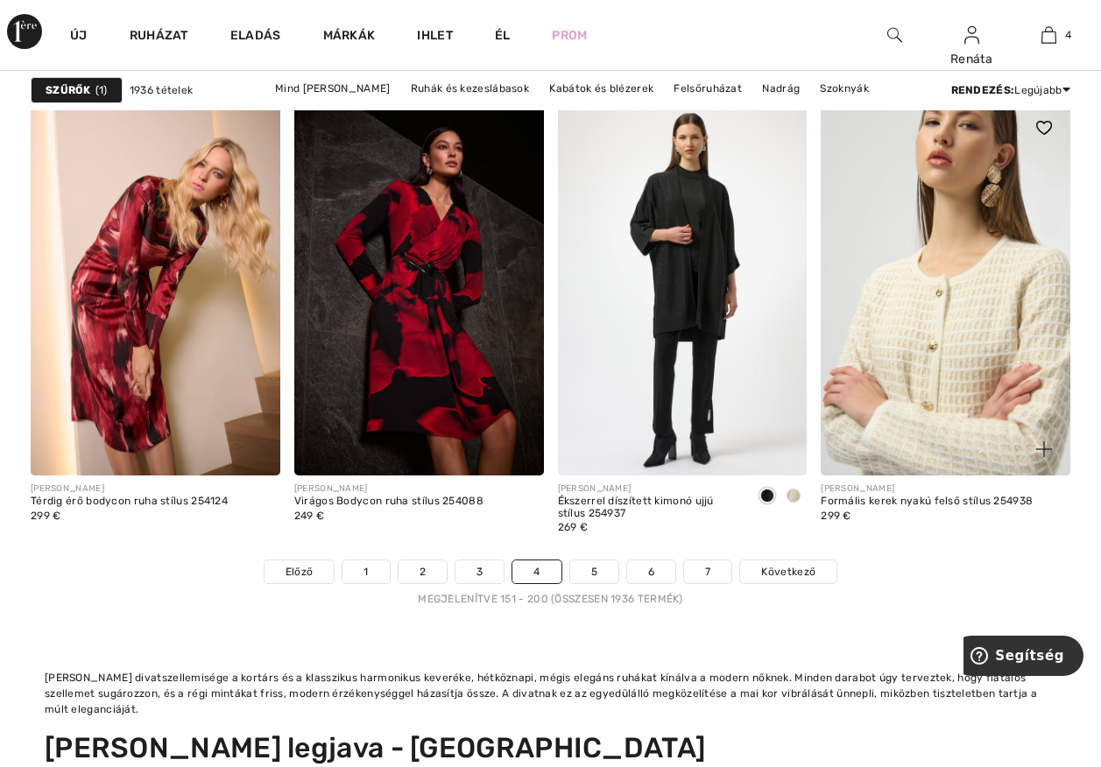
scroll to position [7184, 0]
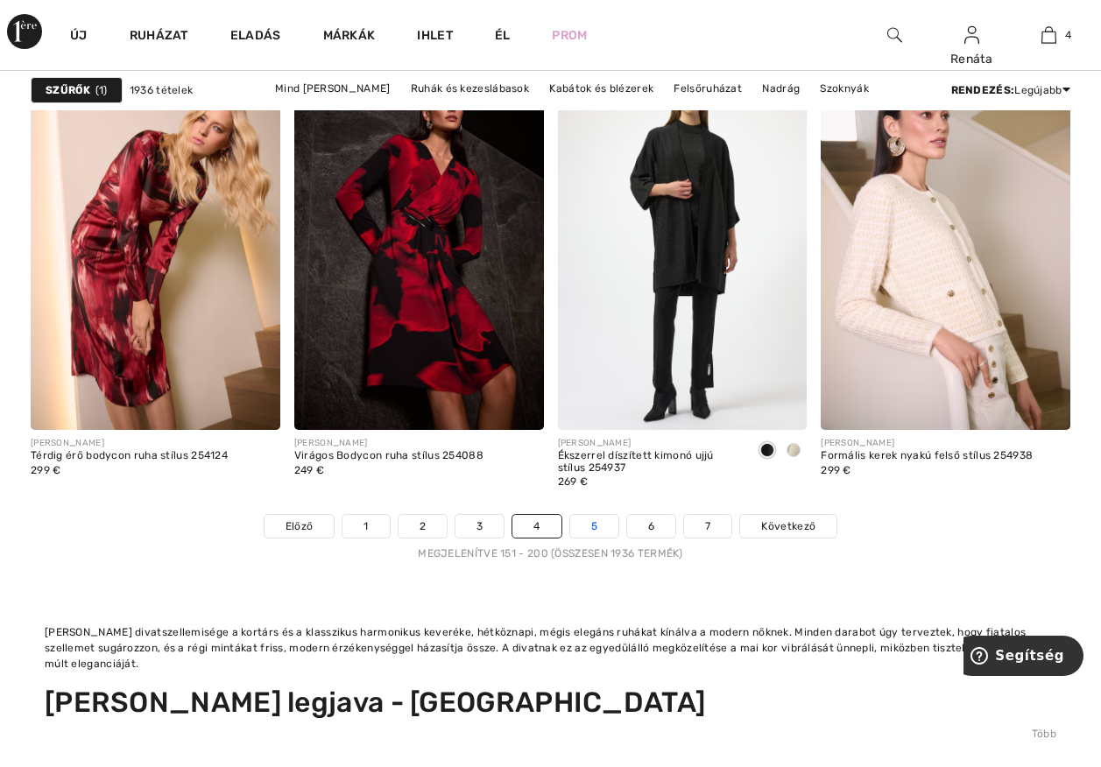
click at [593, 521] on link "5" at bounding box center [594, 526] width 48 height 23
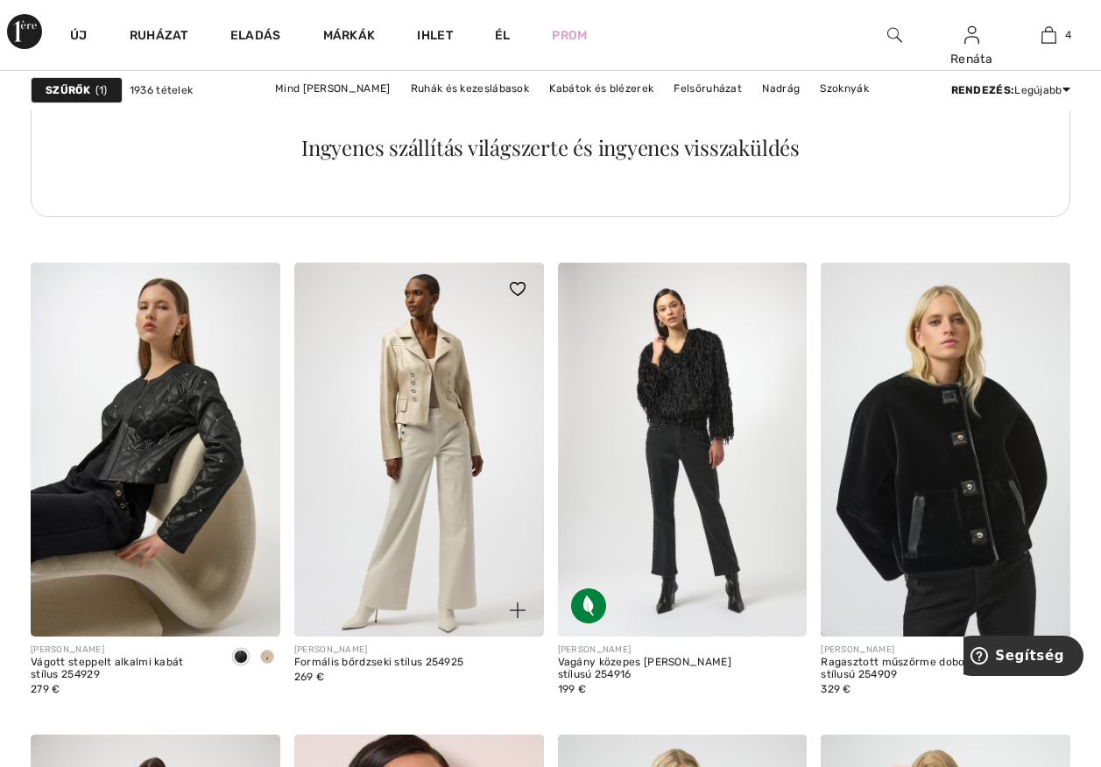
scroll to position [2366, 0]
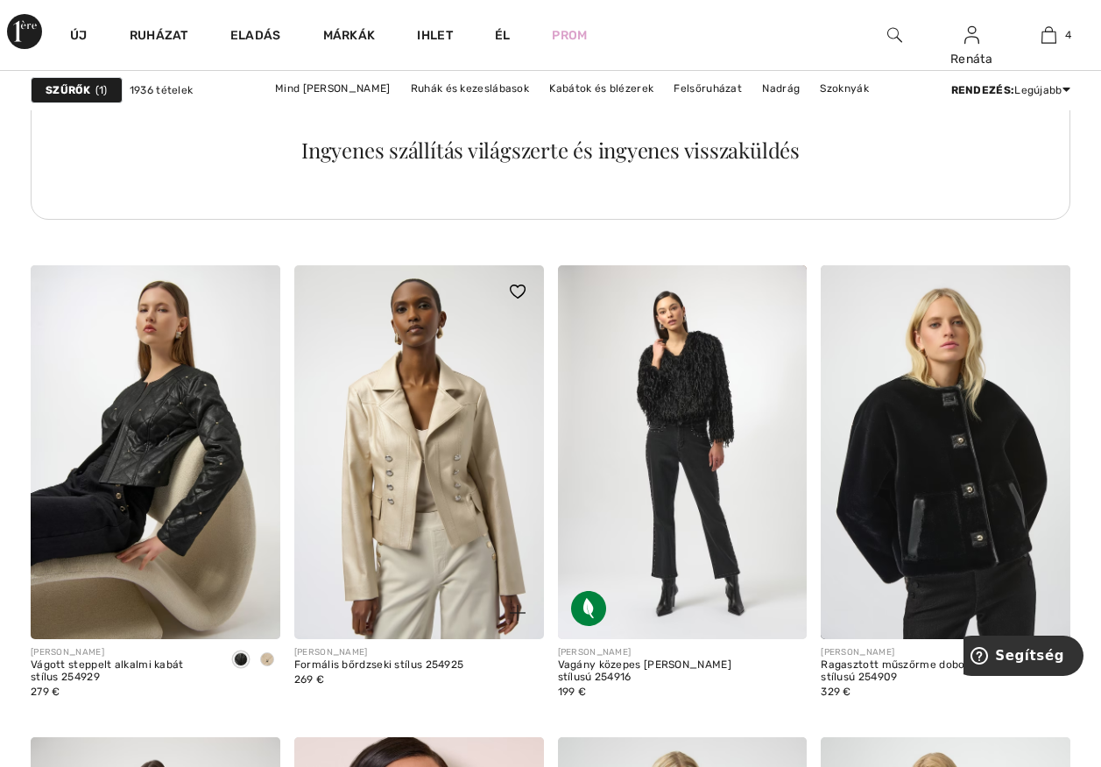
click at [420, 484] on img at bounding box center [419, 452] width 250 height 374
